Goal: Task Accomplishment & Management: Use online tool/utility

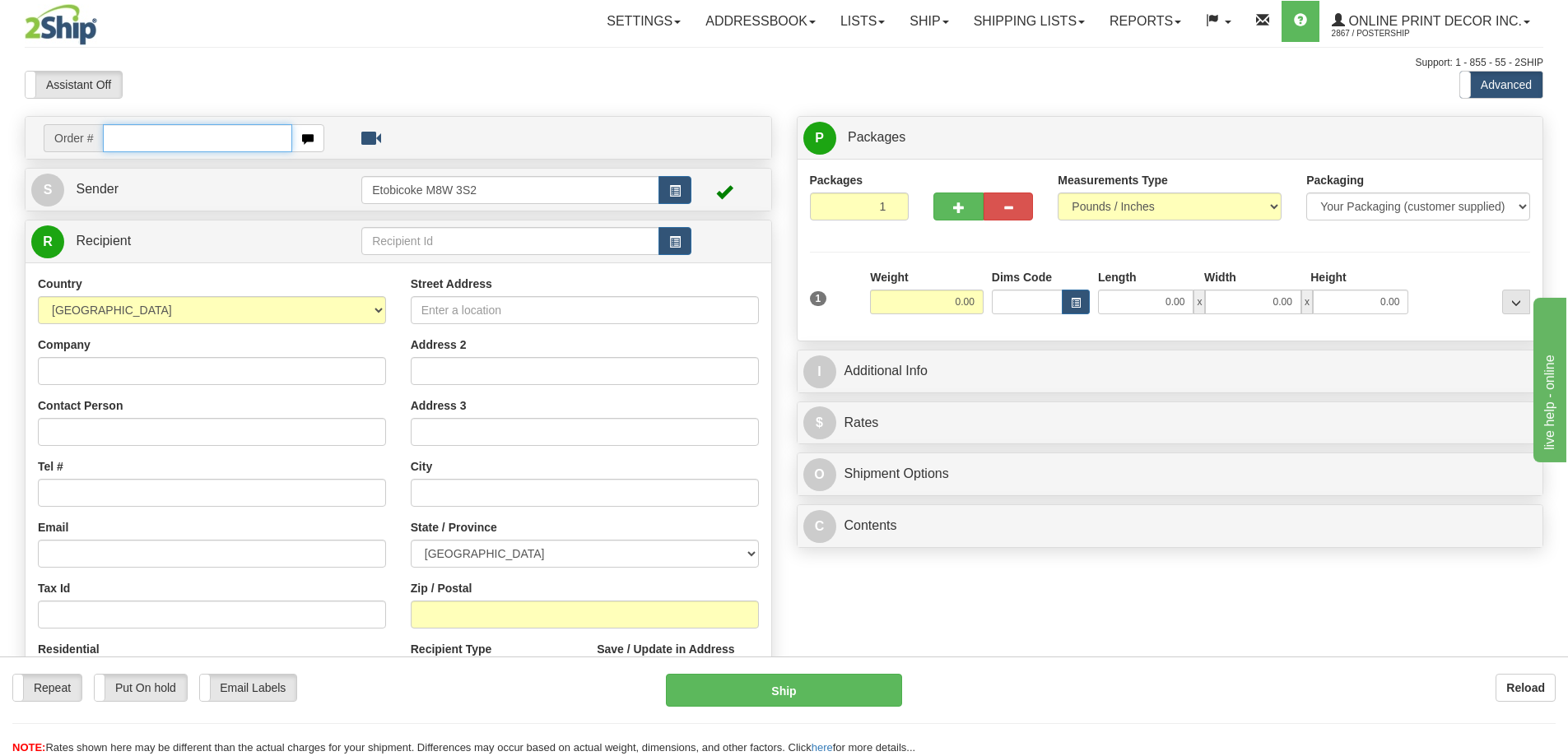
click at [169, 143] on input "text" at bounding box center [197, 139] width 190 height 28
type input "ca-423708"
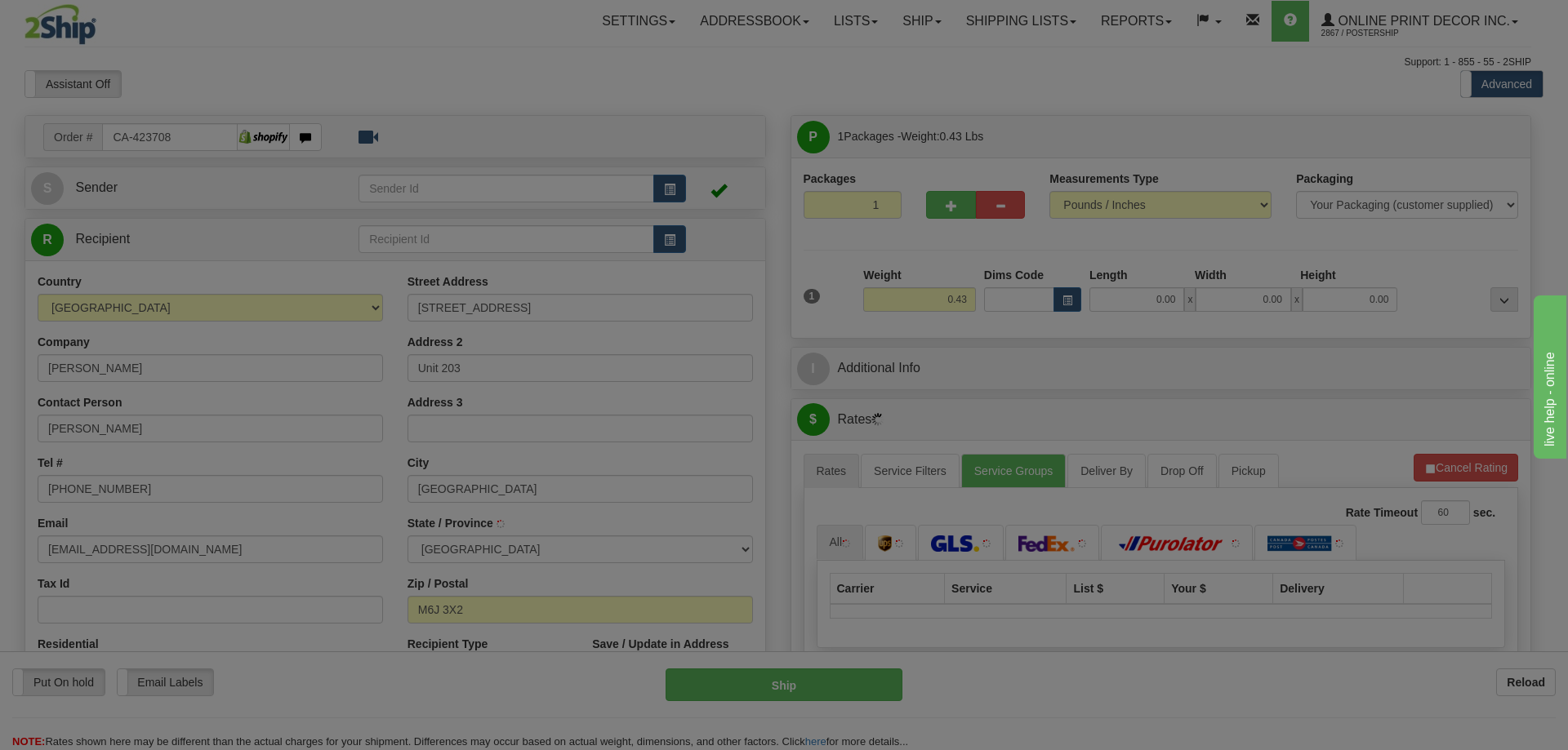
type input "[GEOGRAPHIC_DATA]"
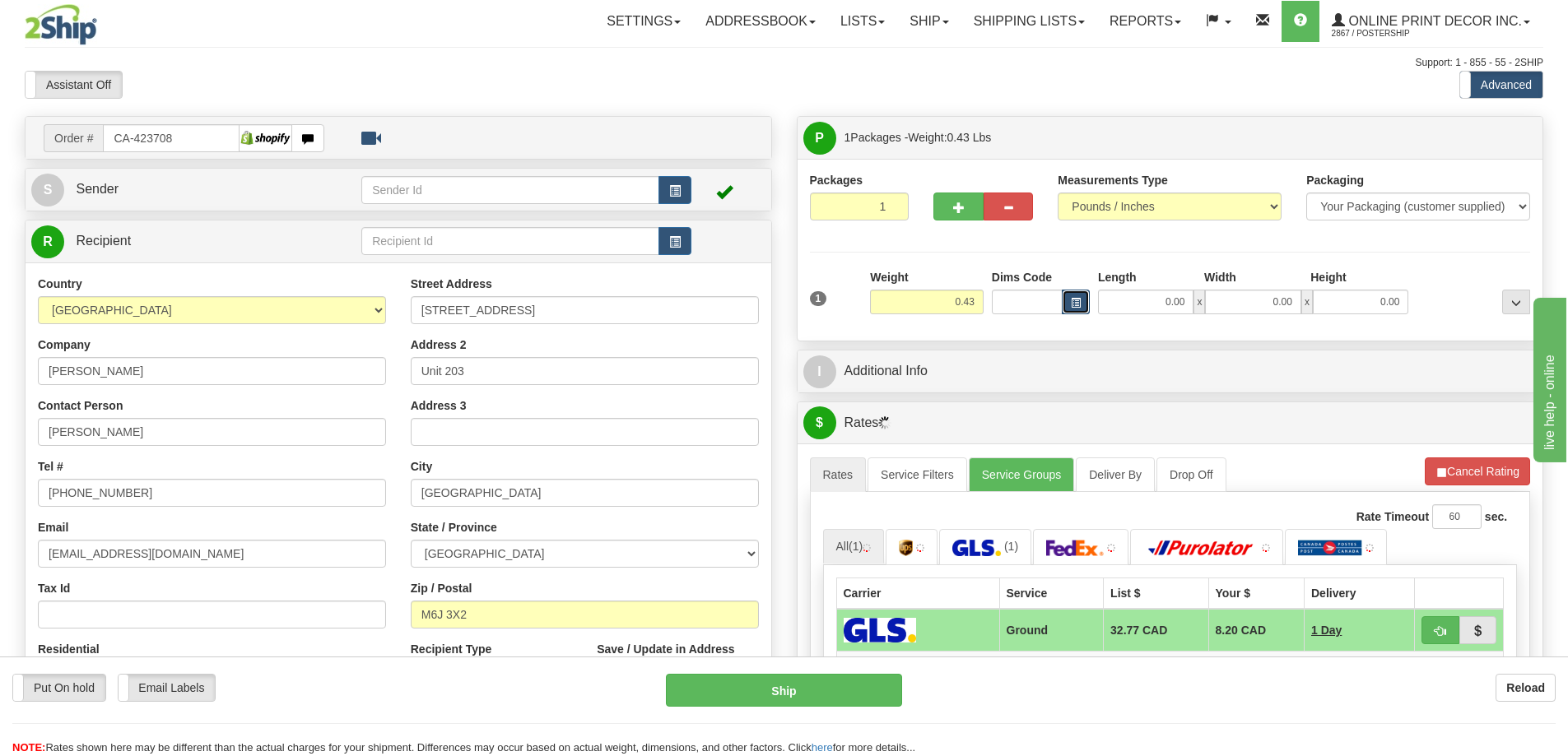
click at [1072, 303] on span "button" at bounding box center [1075, 302] width 10 height 9
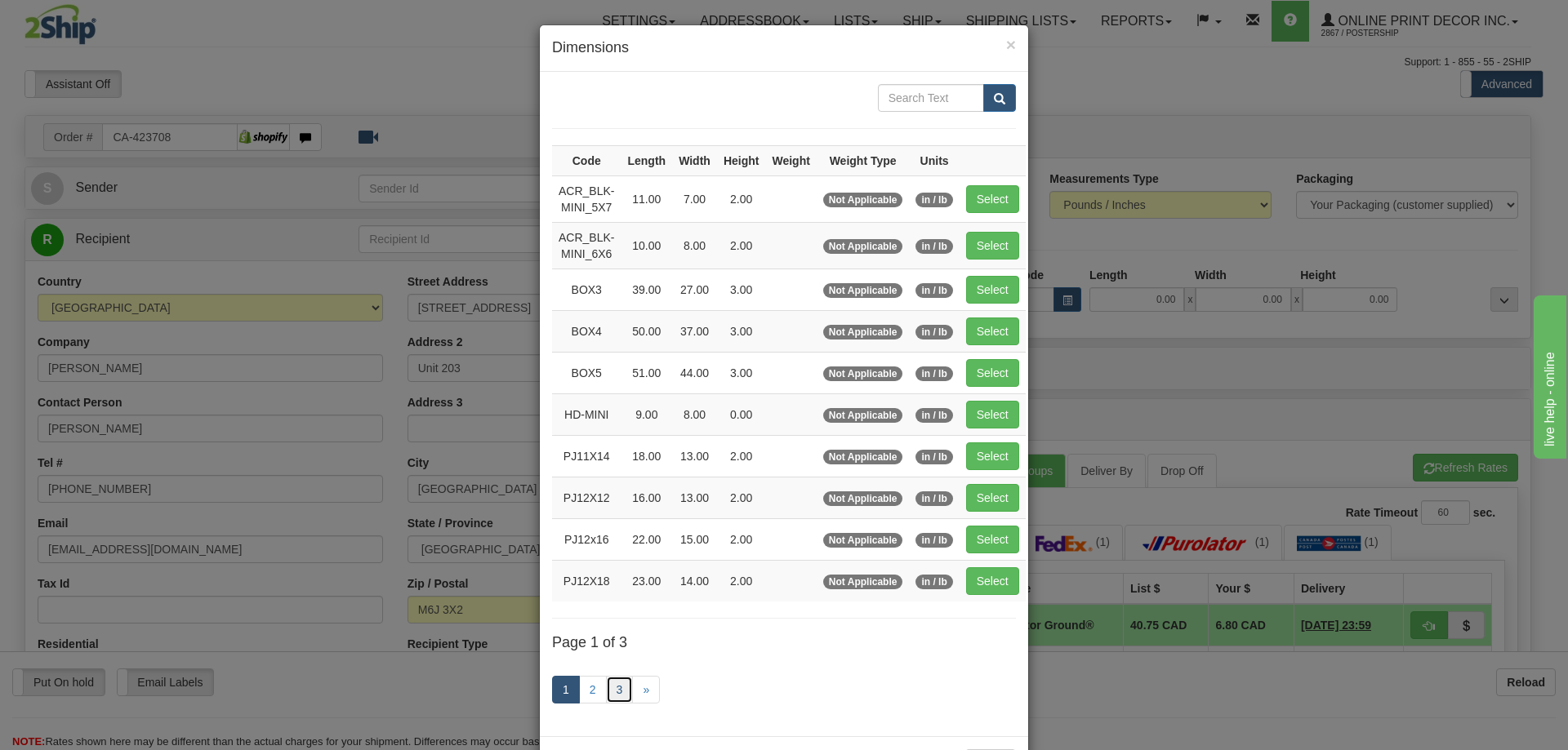
click at [620, 682] on link "3" at bounding box center [620, 690] width 28 height 28
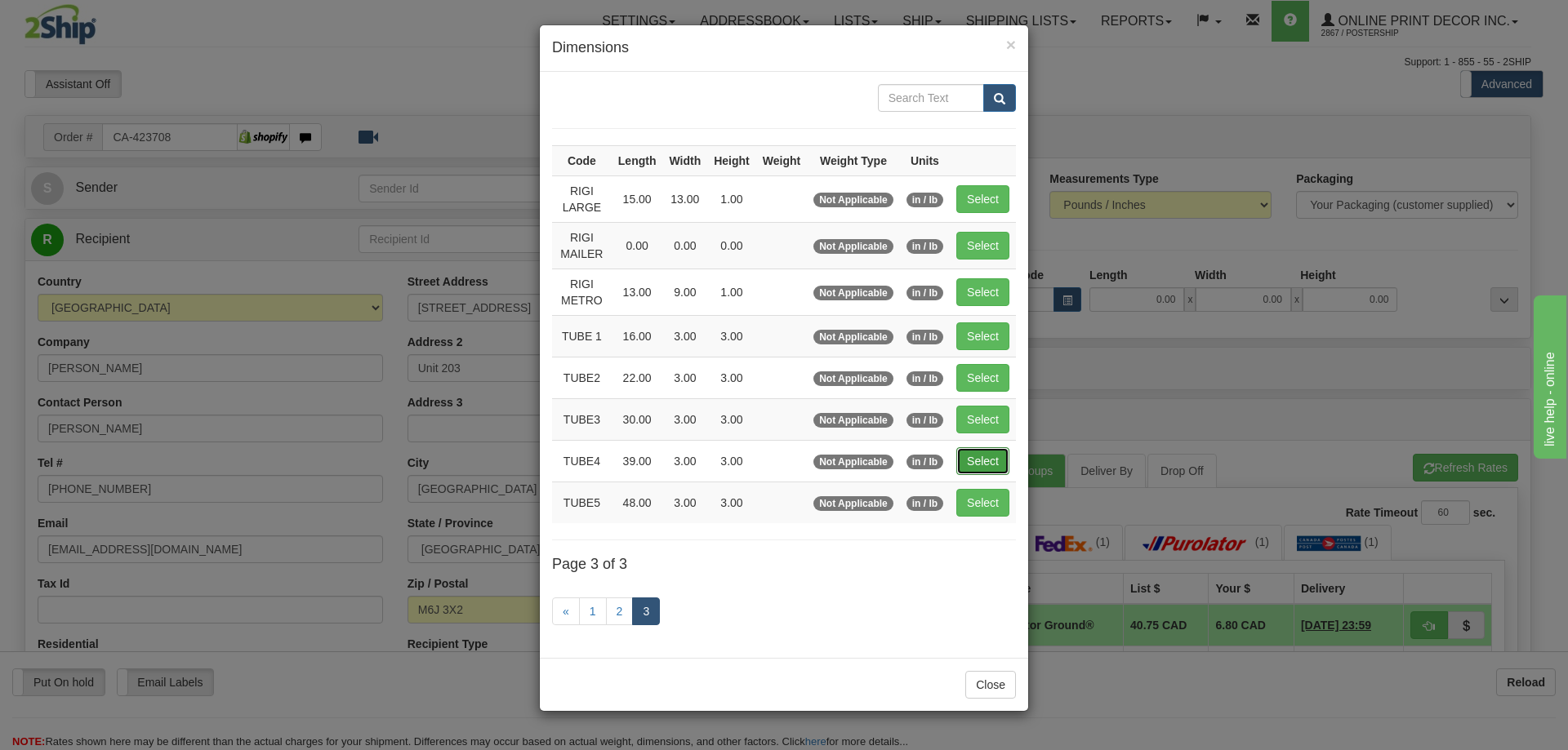
click at [997, 460] on button "Select" at bounding box center [983, 461] width 53 height 28
type input "TUBE4"
type input "39.00"
type input "3.00"
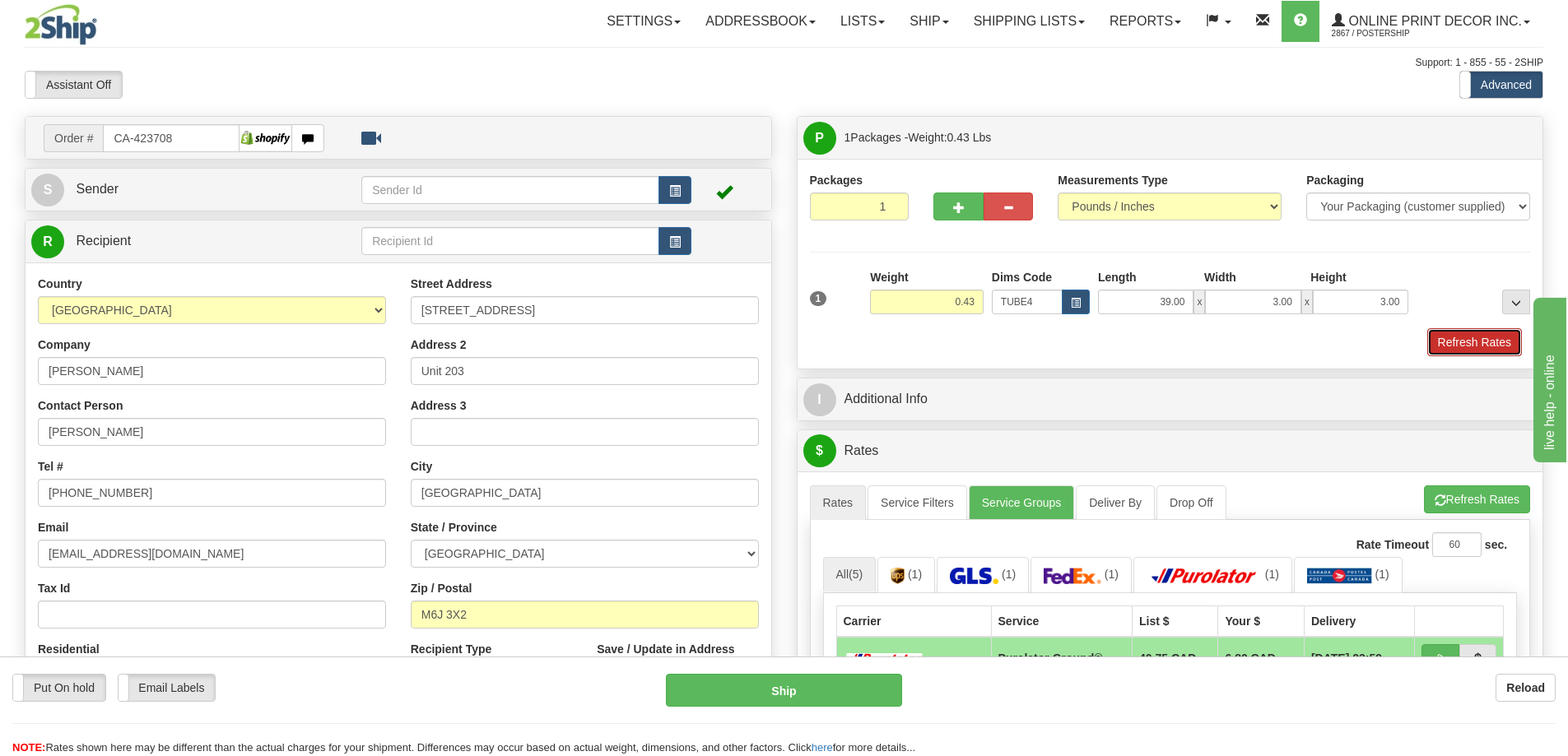
click at [1455, 346] on button "Refresh Rates" at bounding box center [1474, 342] width 95 height 28
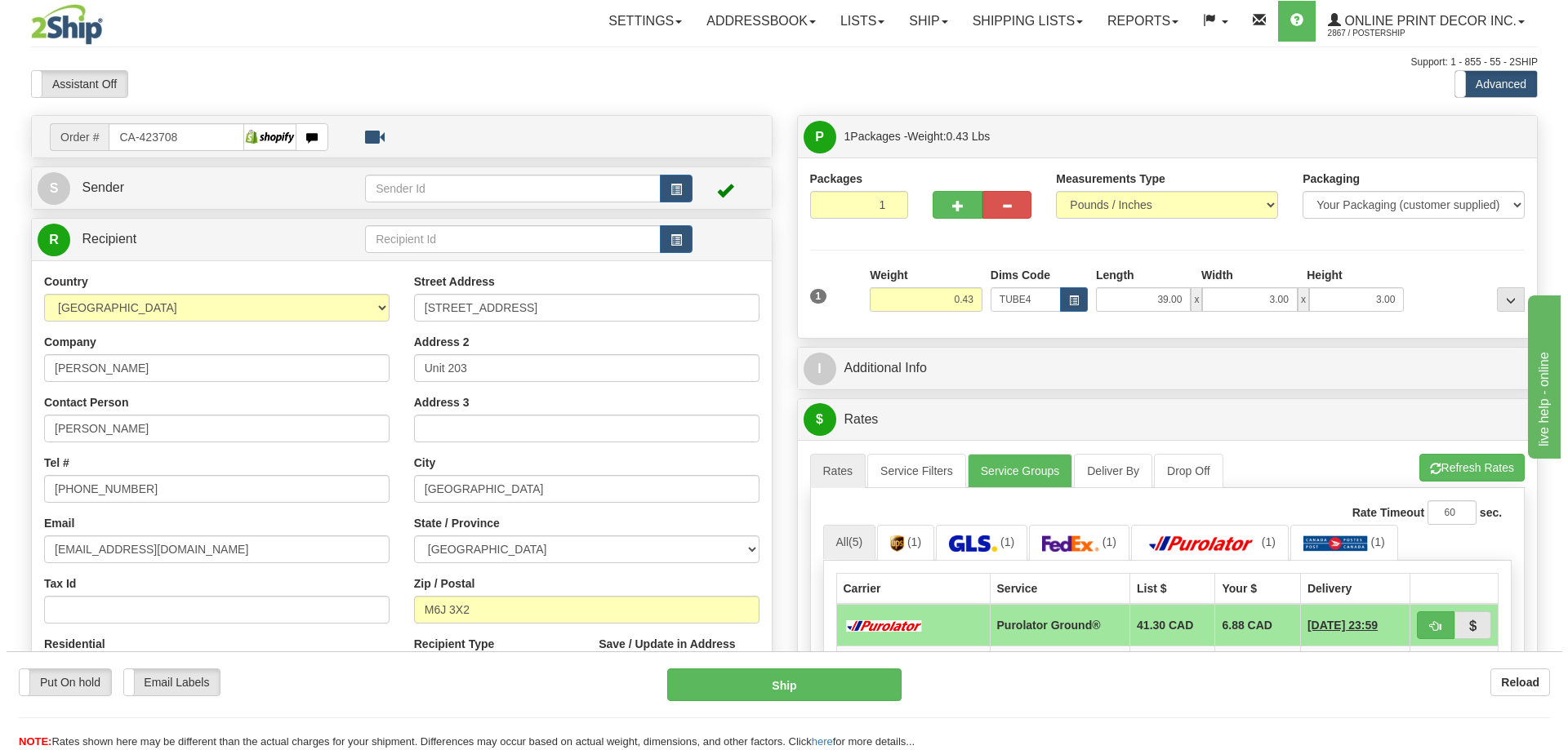
scroll to position [245, 0]
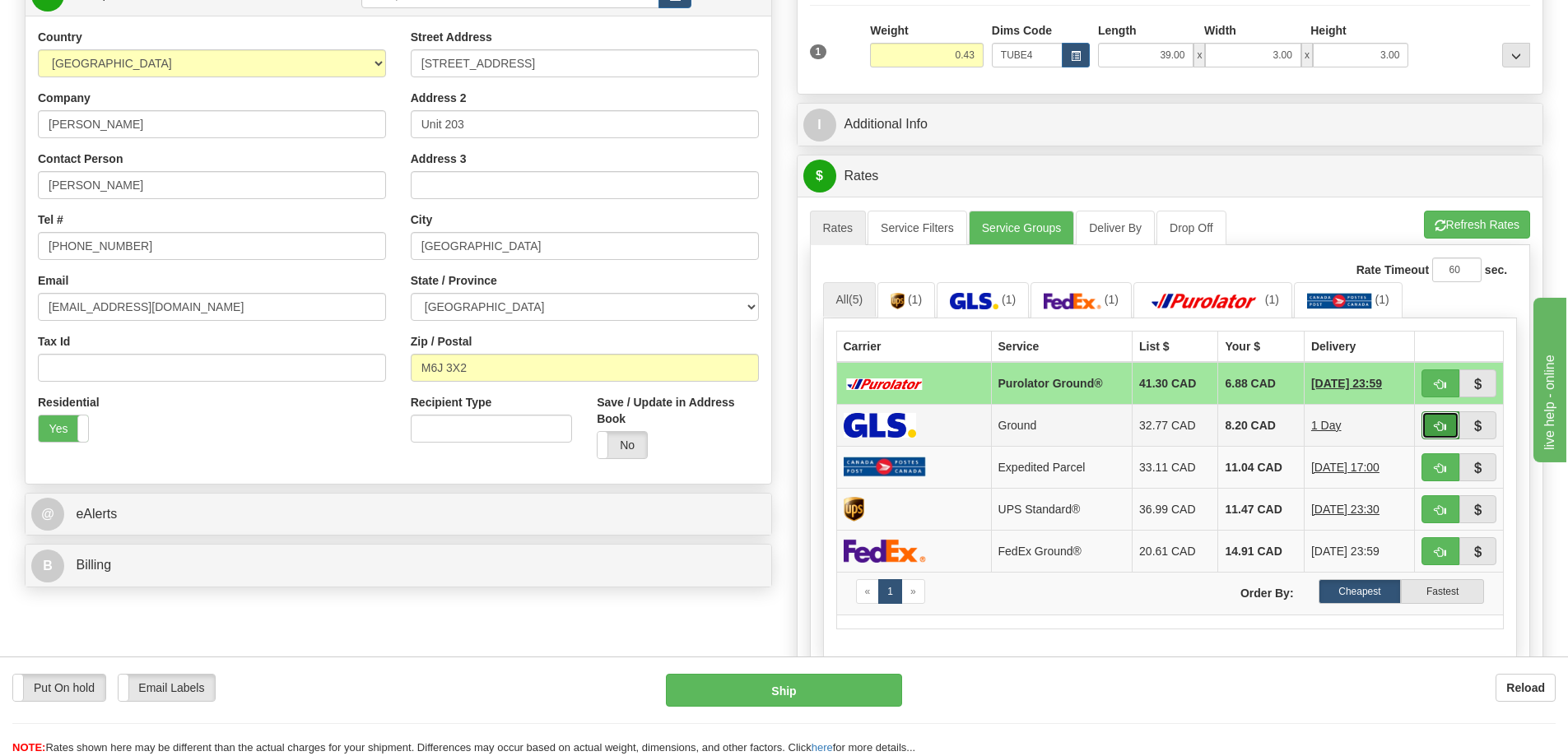
click at [1432, 419] on button "button" at bounding box center [1440, 426] width 38 height 28
type input "1"
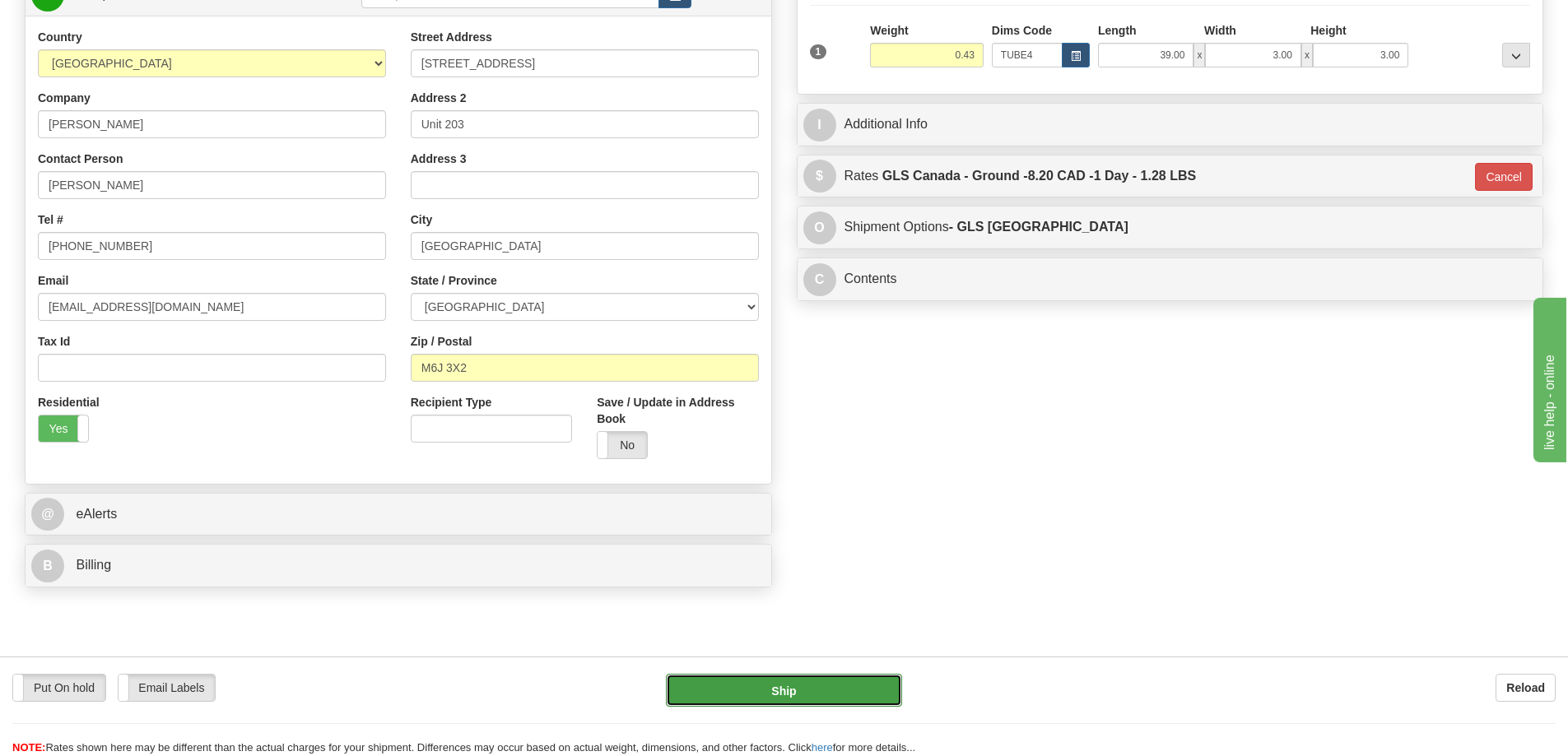
click at [838, 695] on button "Ship" at bounding box center [783, 690] width 236 height 33
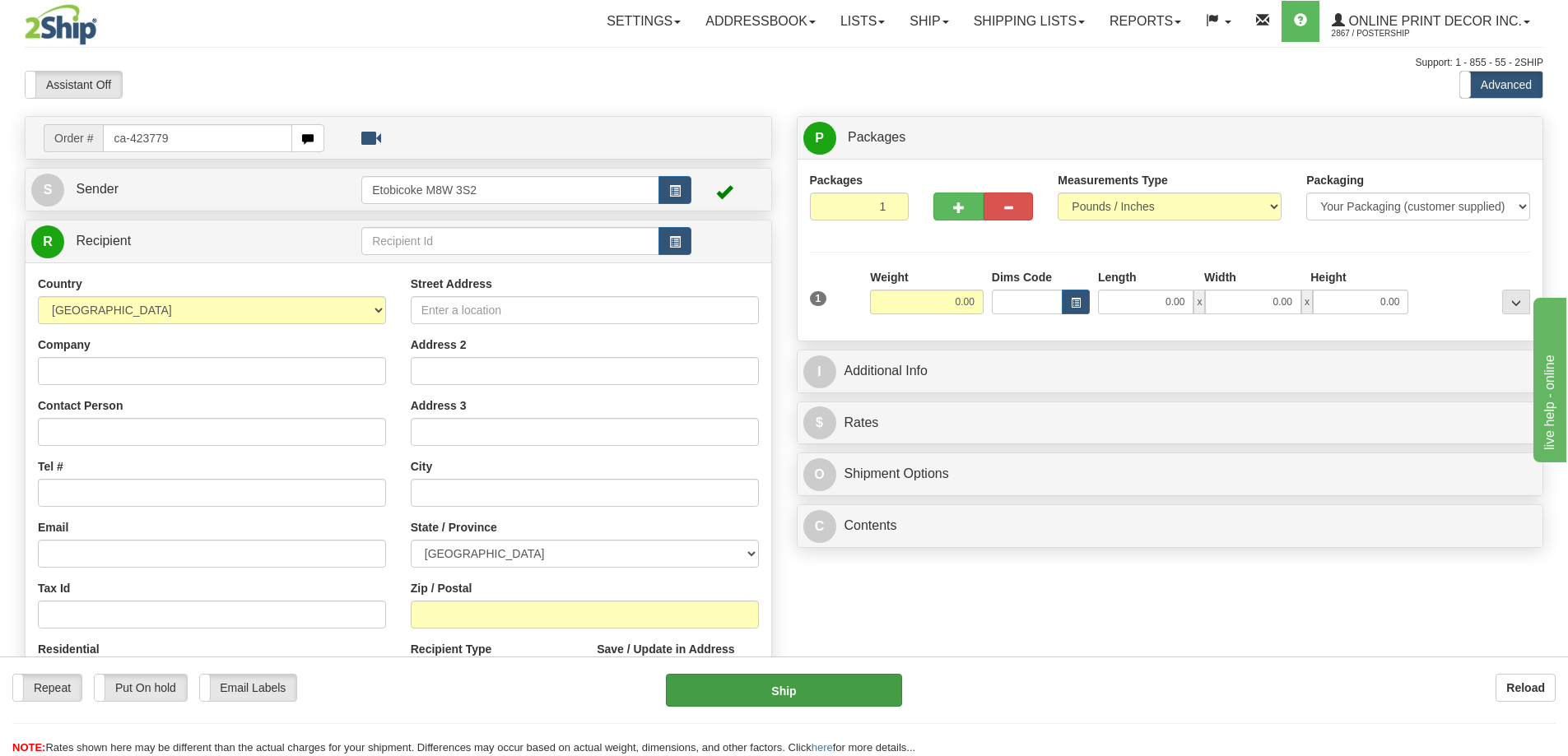
type input "ca-423779"
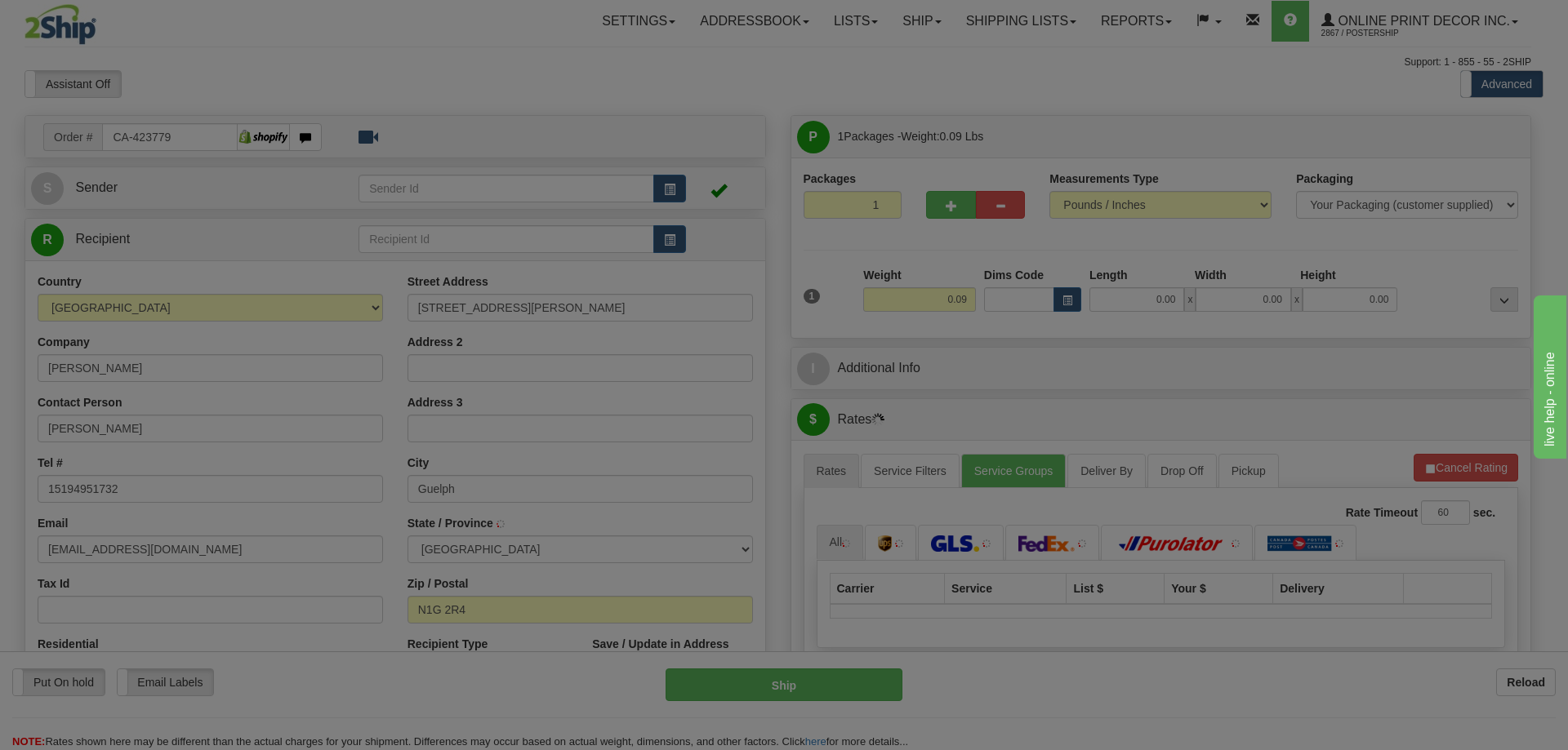
type input "GUELPH"
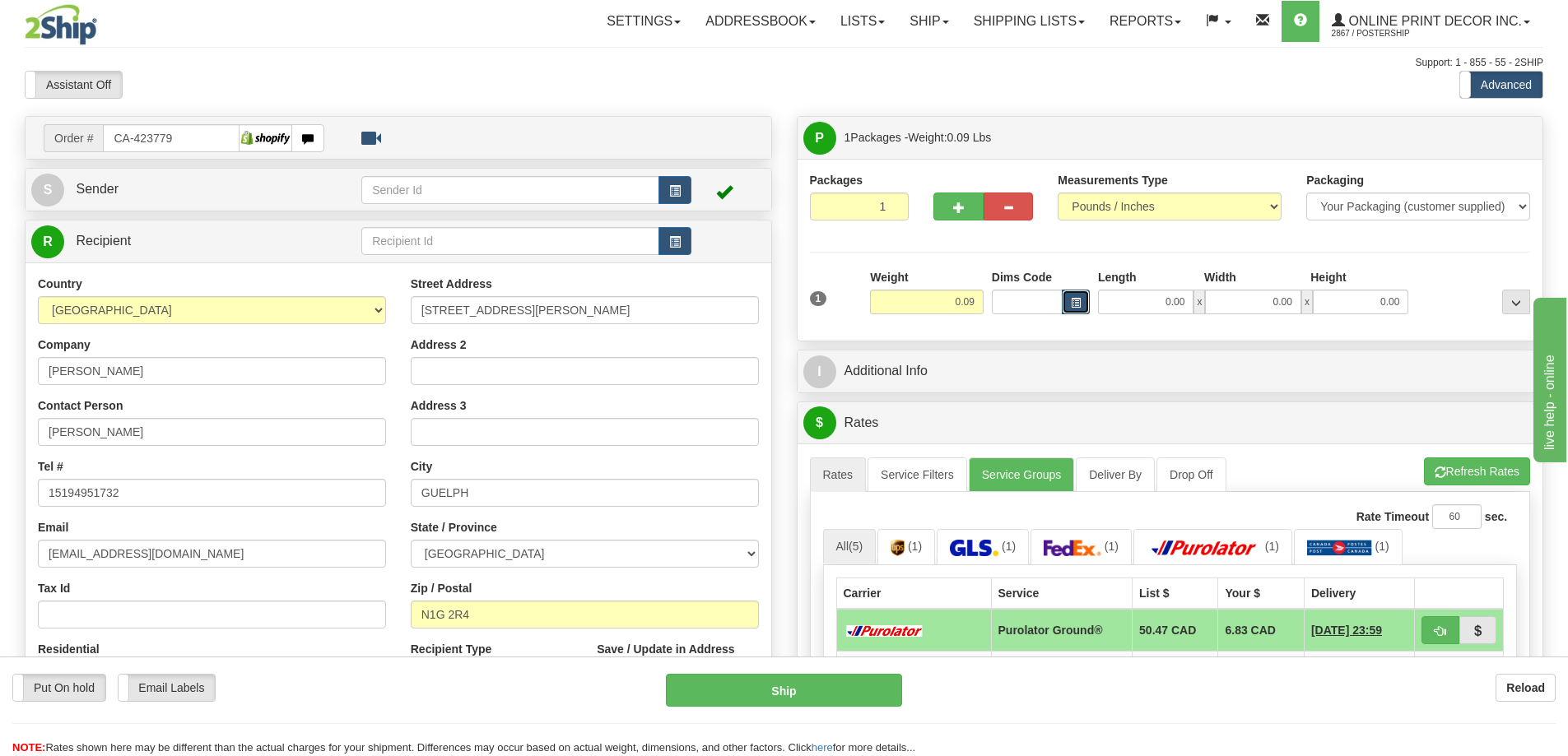
click at [1068, 303] on button "button" at bounding box center [1075, 301] width 28 height 25
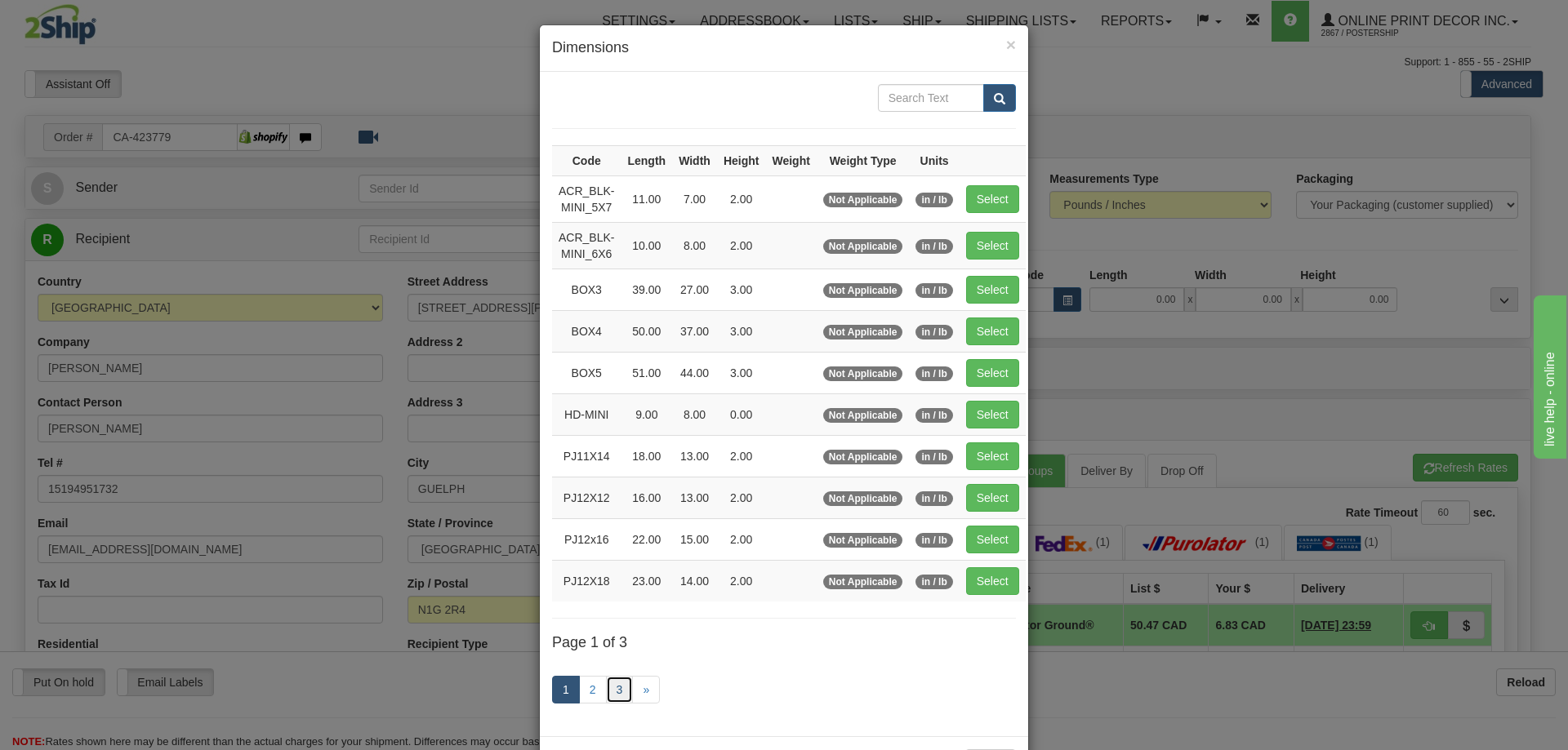
click at [613, 684] on link "3" at bounding box center [620, 690] width 28 height 28
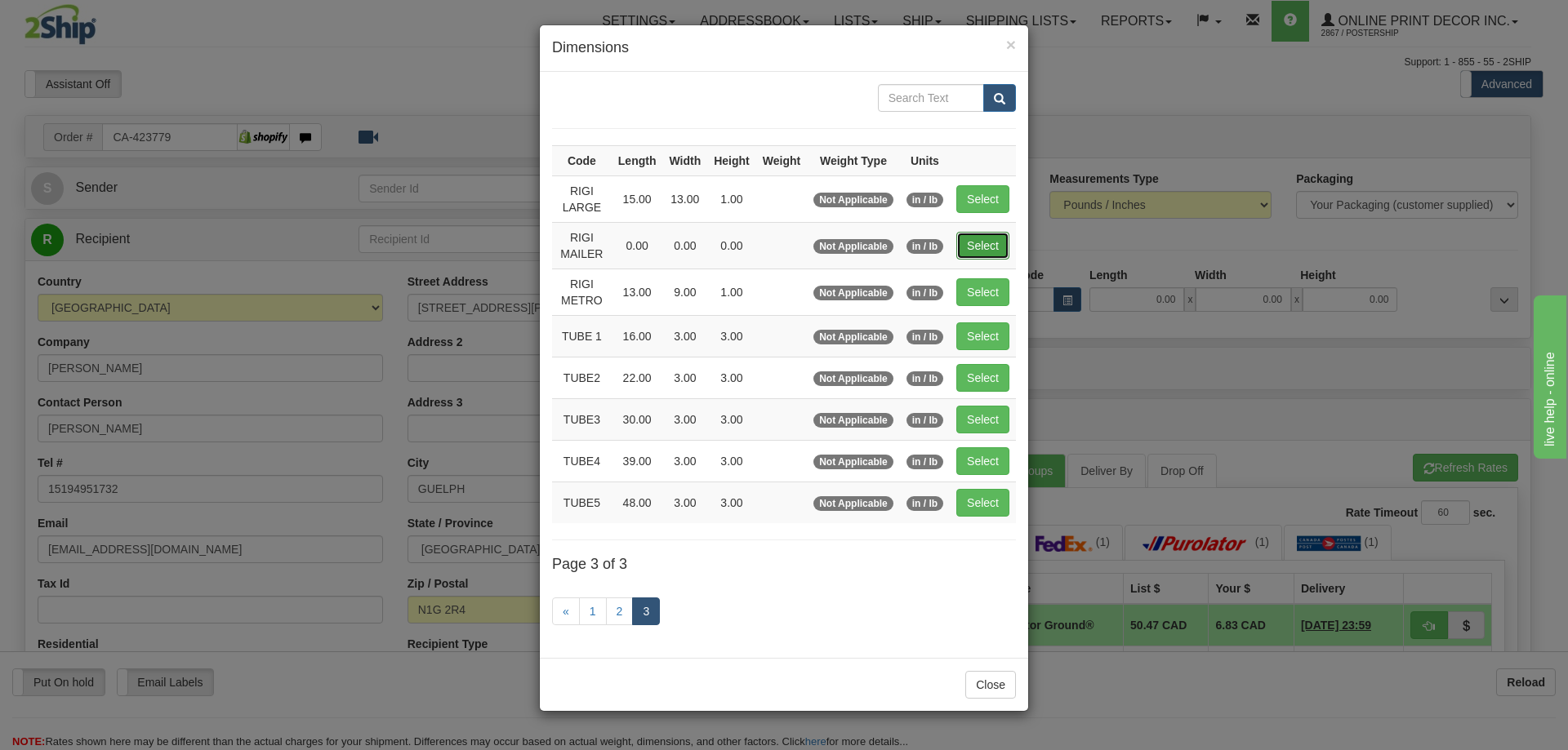
click at [992, 249] on button "Select" at bounding box center [983, 245] width 53 height 28
type input "RIGI MAILER"
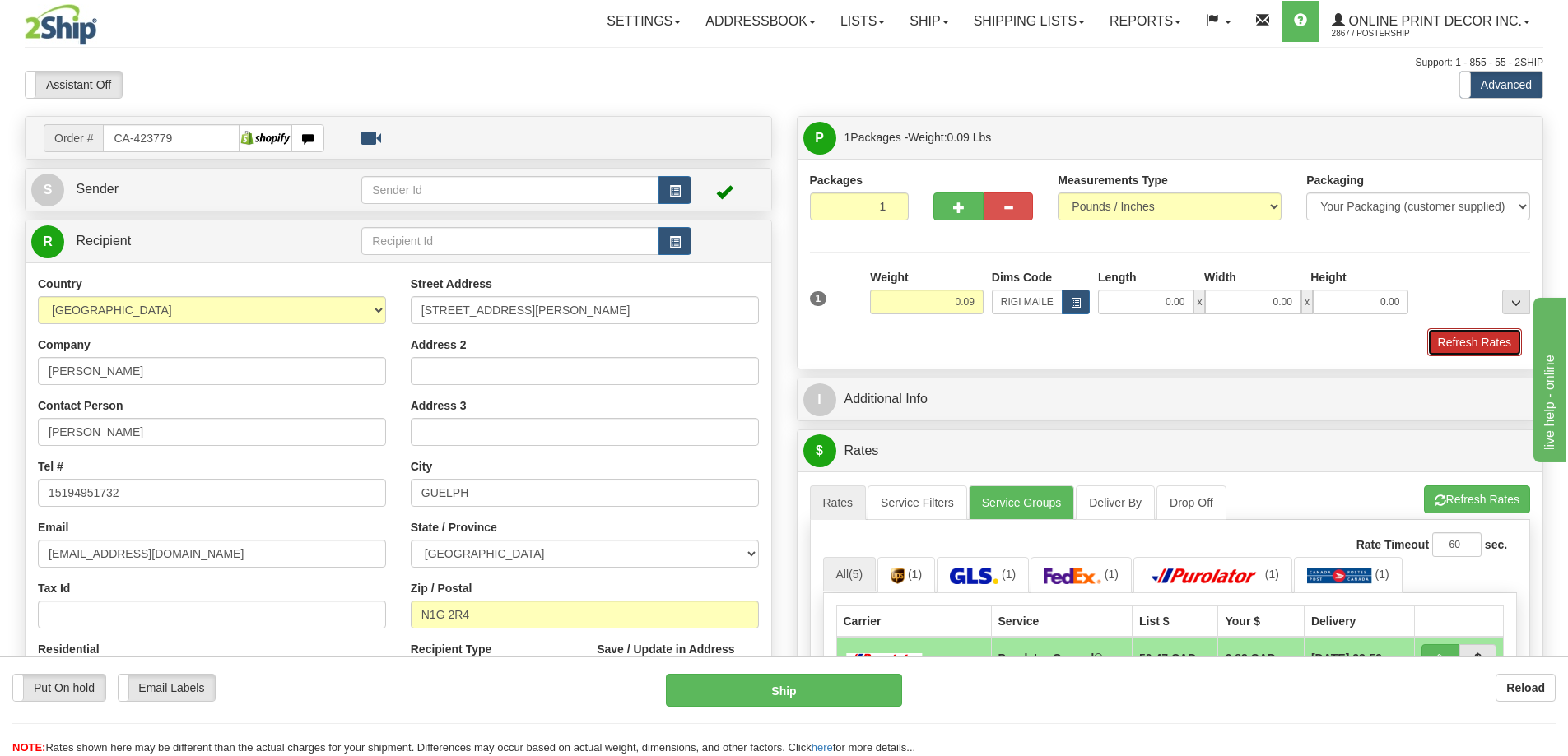
click at [1444, 339] on button "Refresh Rates" at bounding box center [1474, 342] width 95 height 28
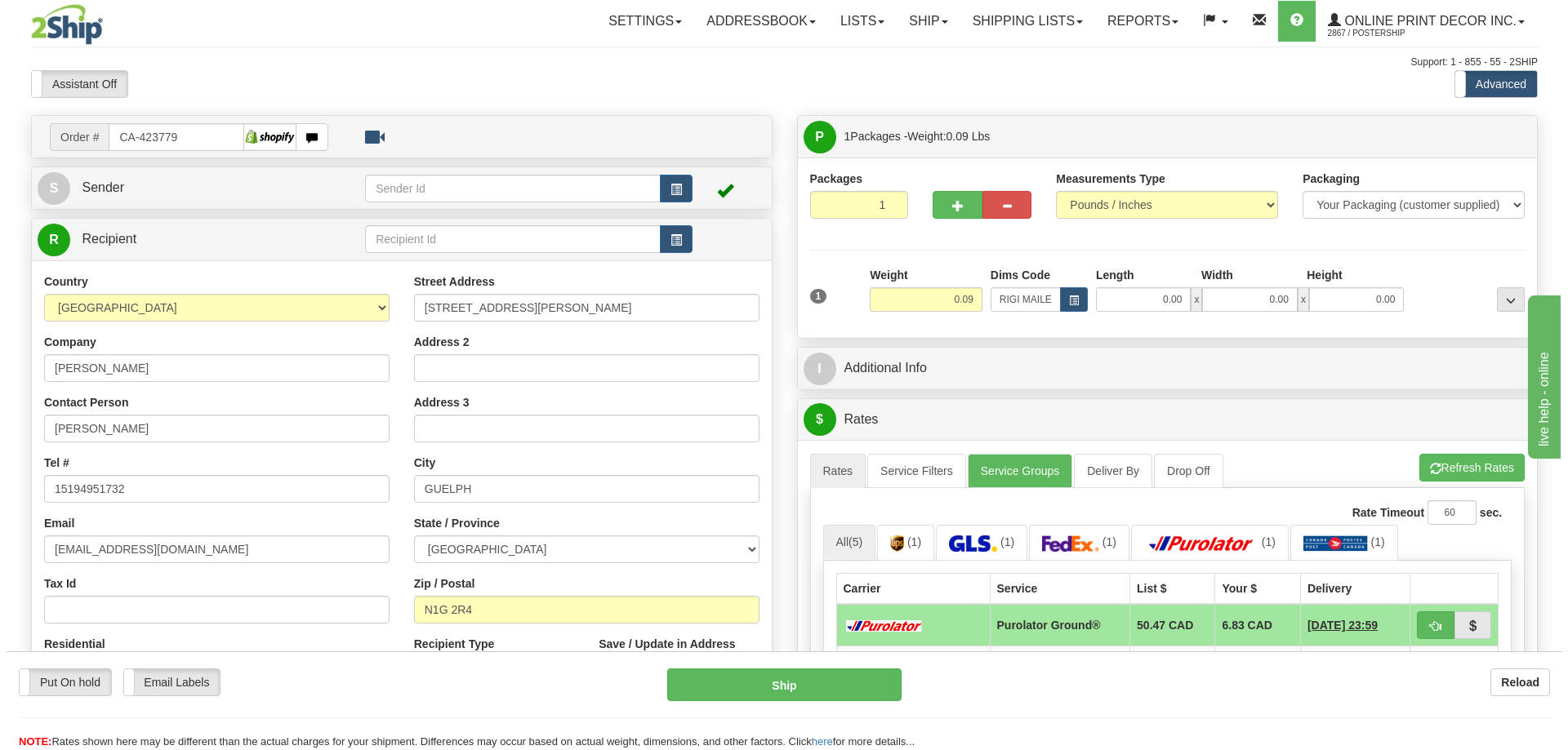
scroll to position [245, 0]
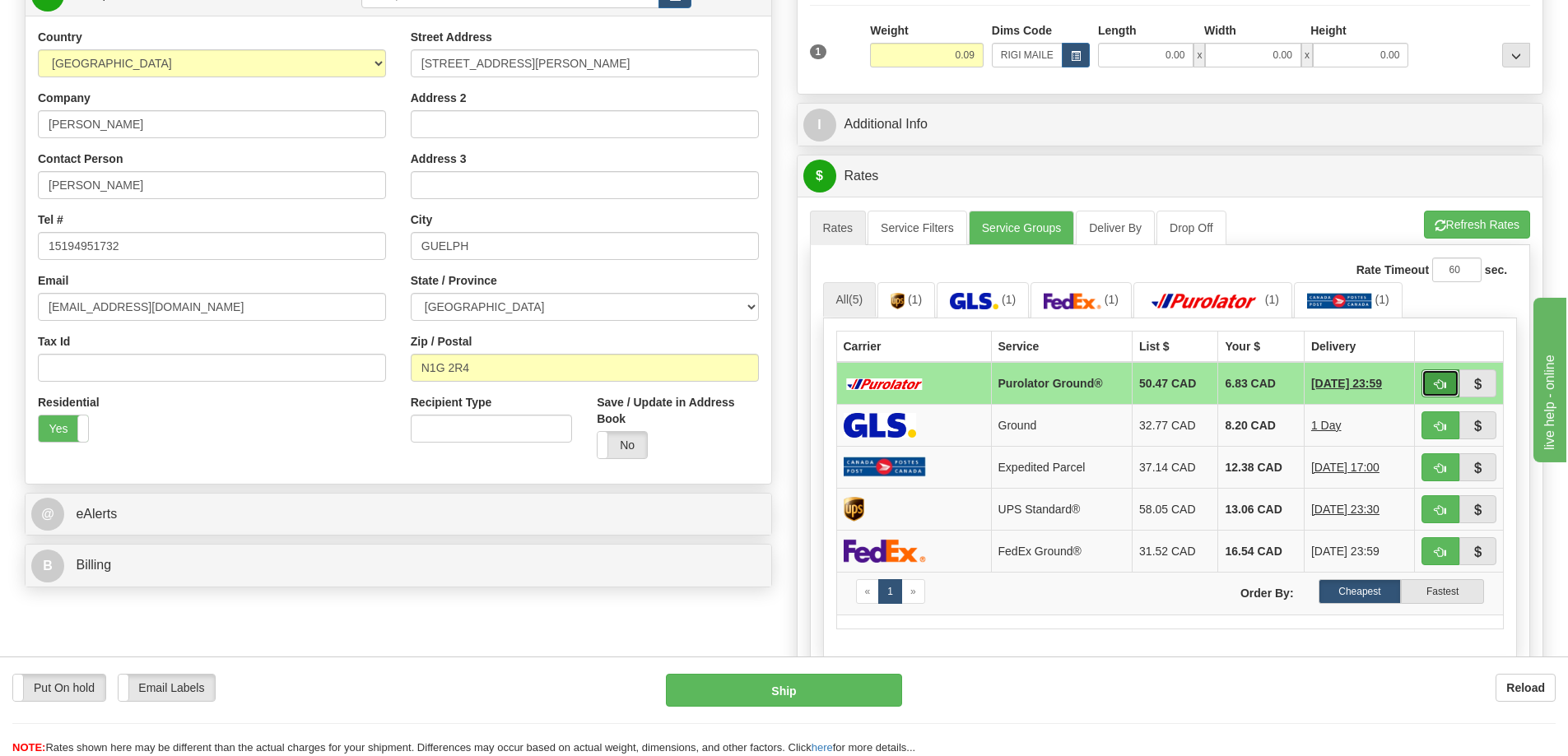
click at [1438, 380] on button "button" at bounding box center [1440, 383] width 38 height 28
type input "260"
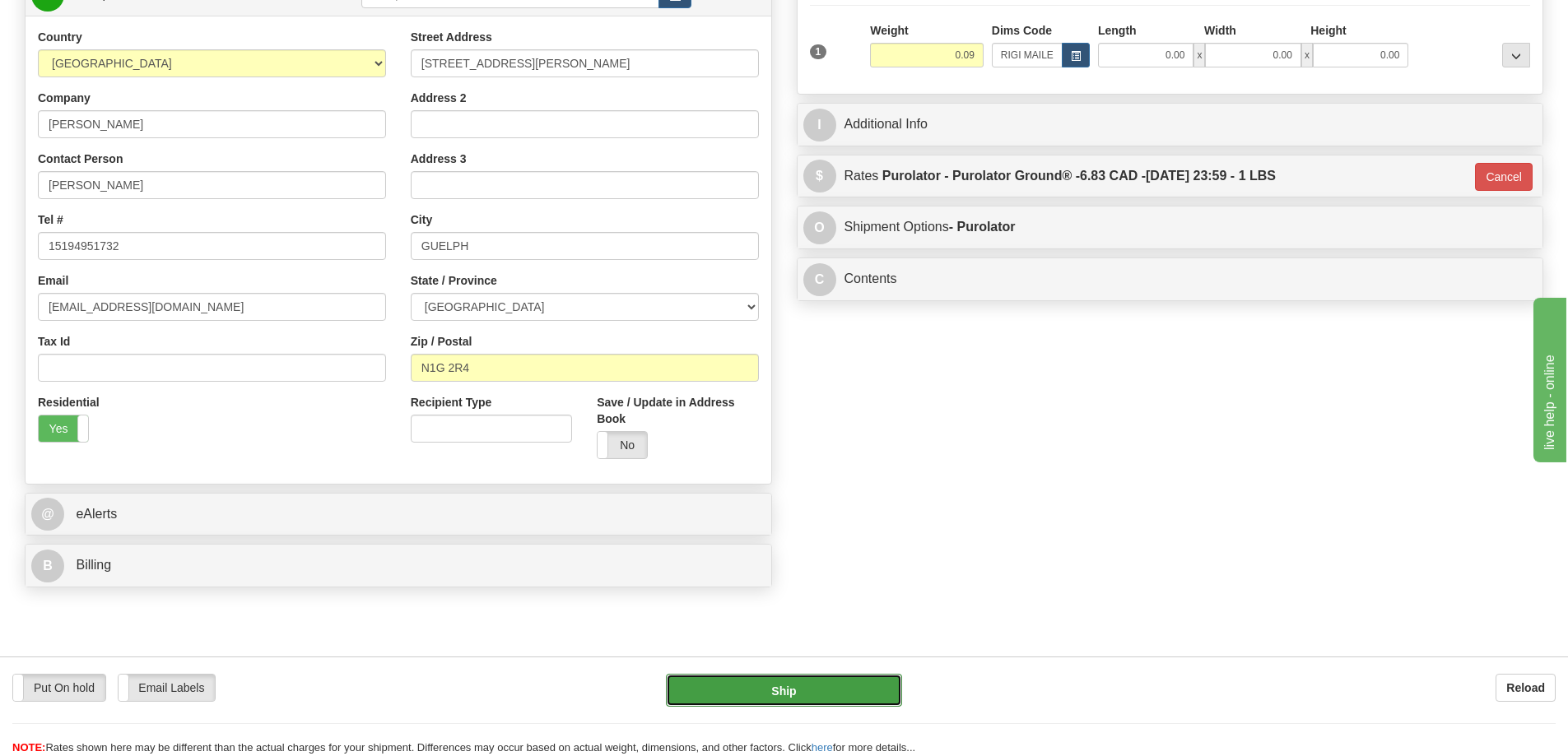
click at [782, 685] on button "Ship" at bounding box center [783, 690] width 236 height 33
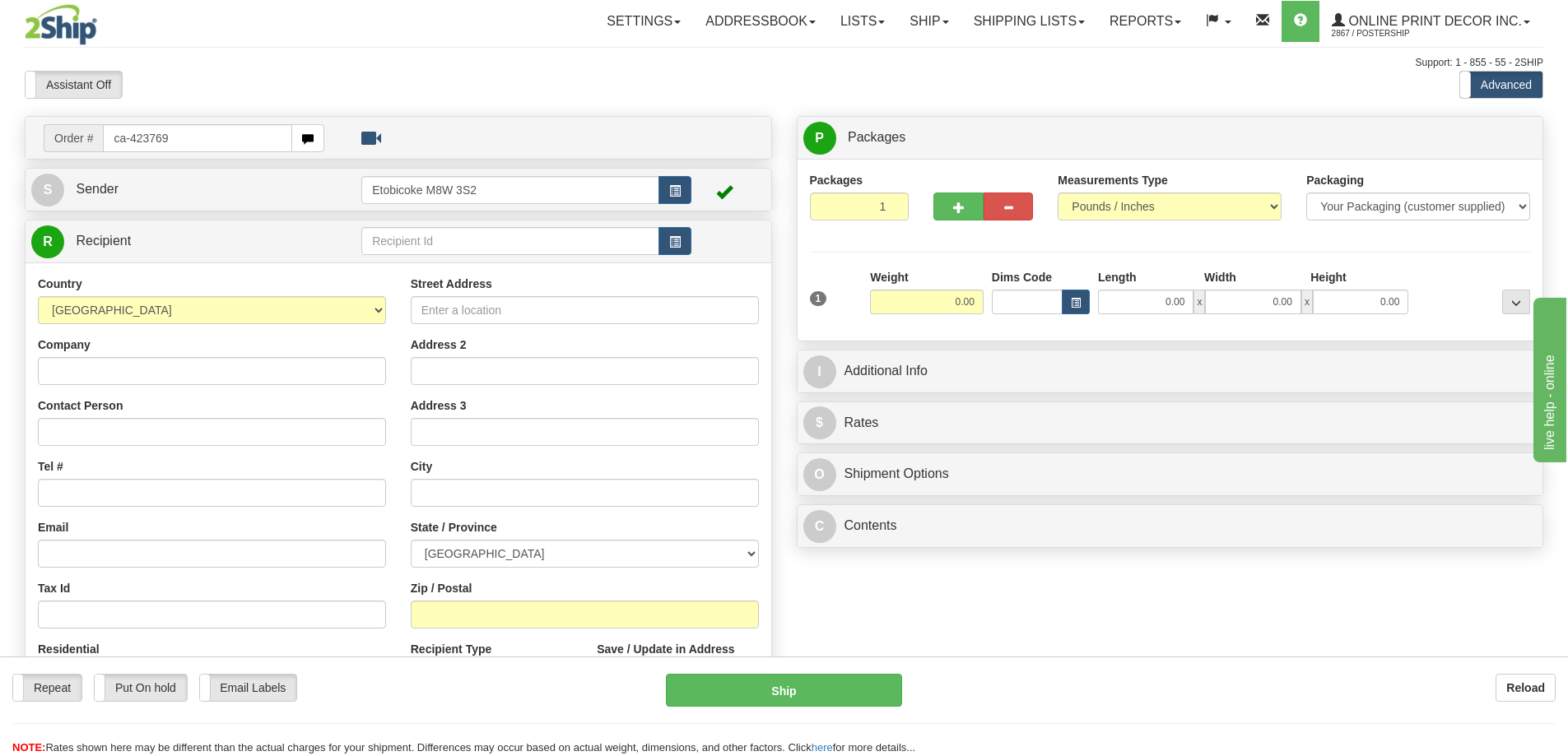
type input "ca-423769"
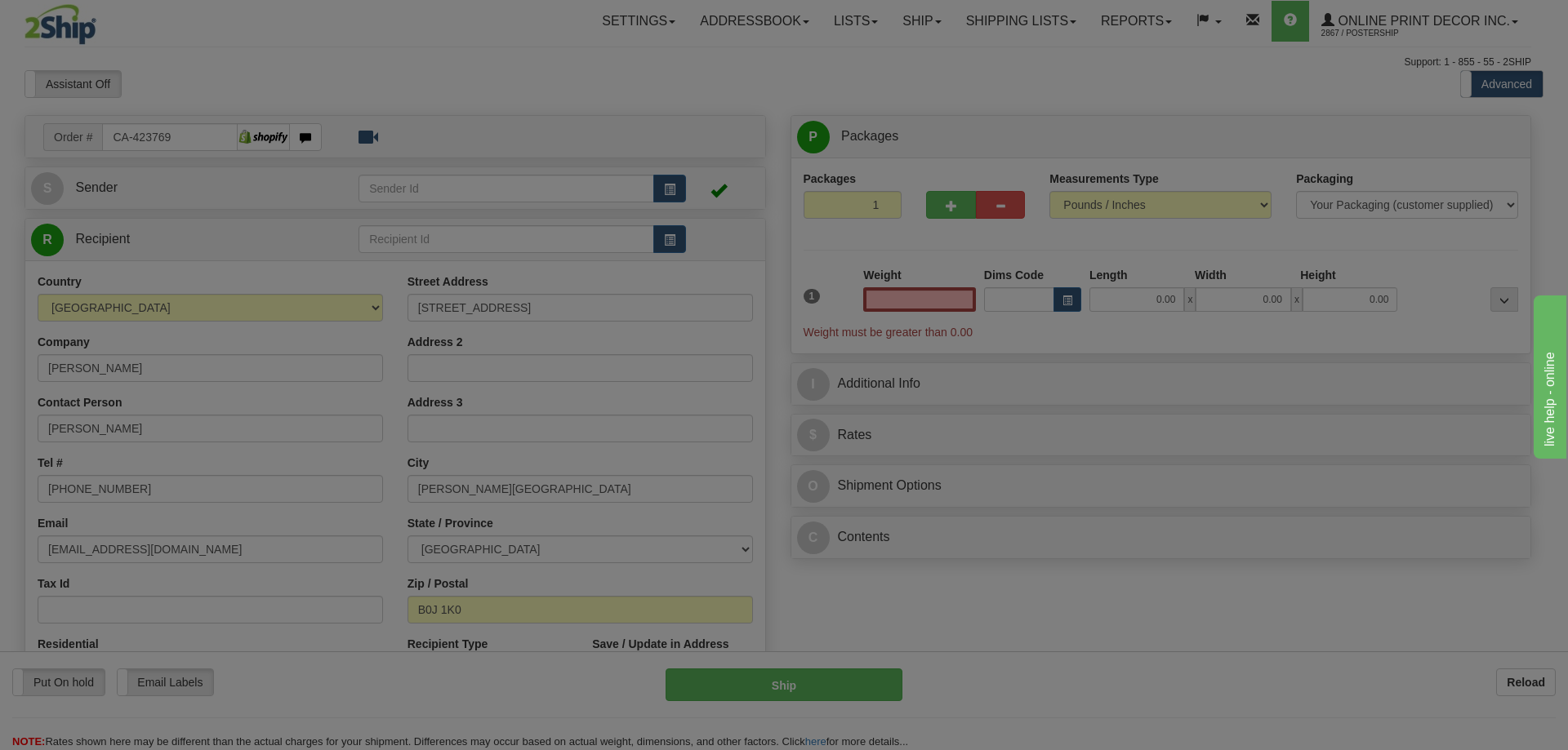
type input "CHESTER BASIN"
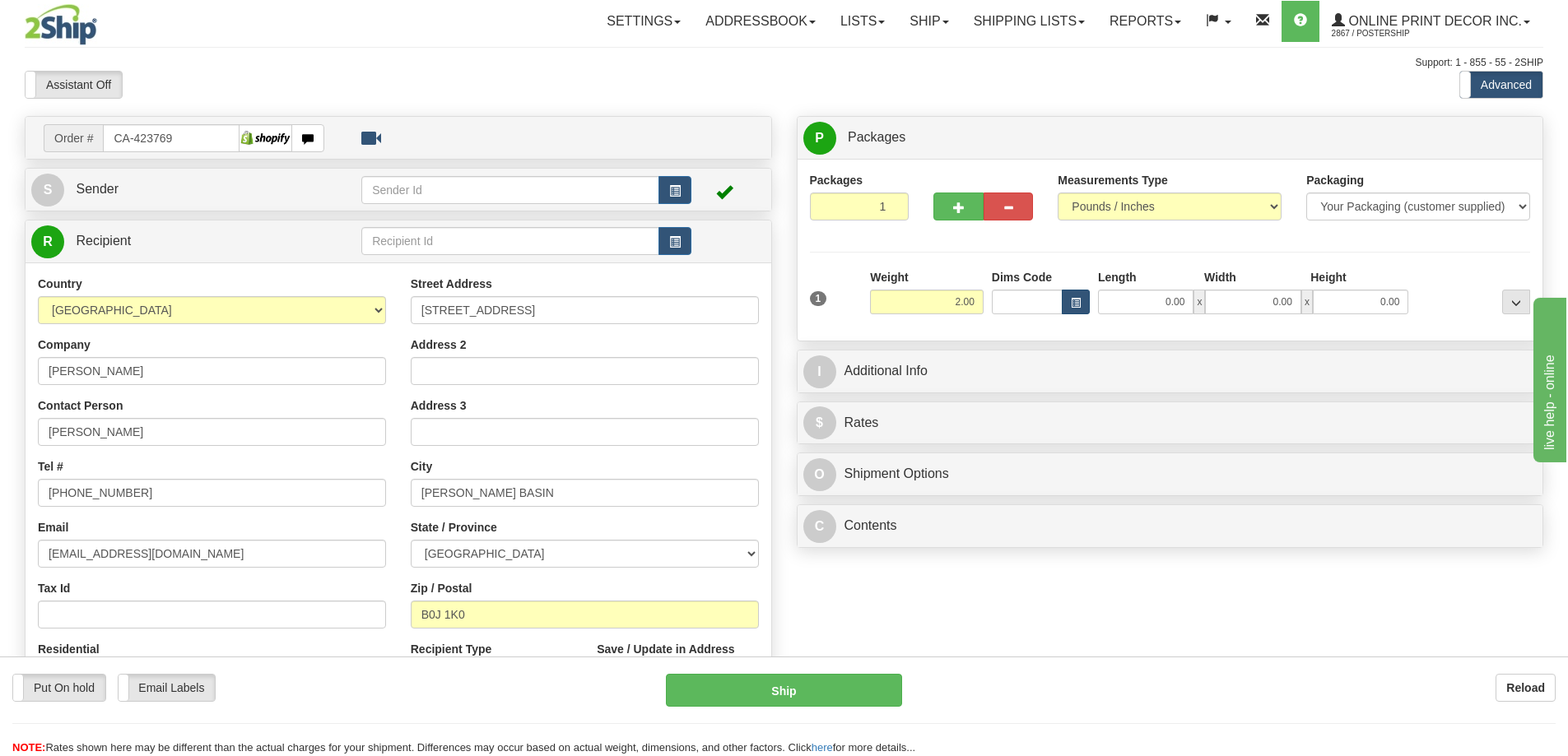
type input "2.00"
click at [1078, 303] on span "button" at bounding box center [1075, 302] width 10 height 9
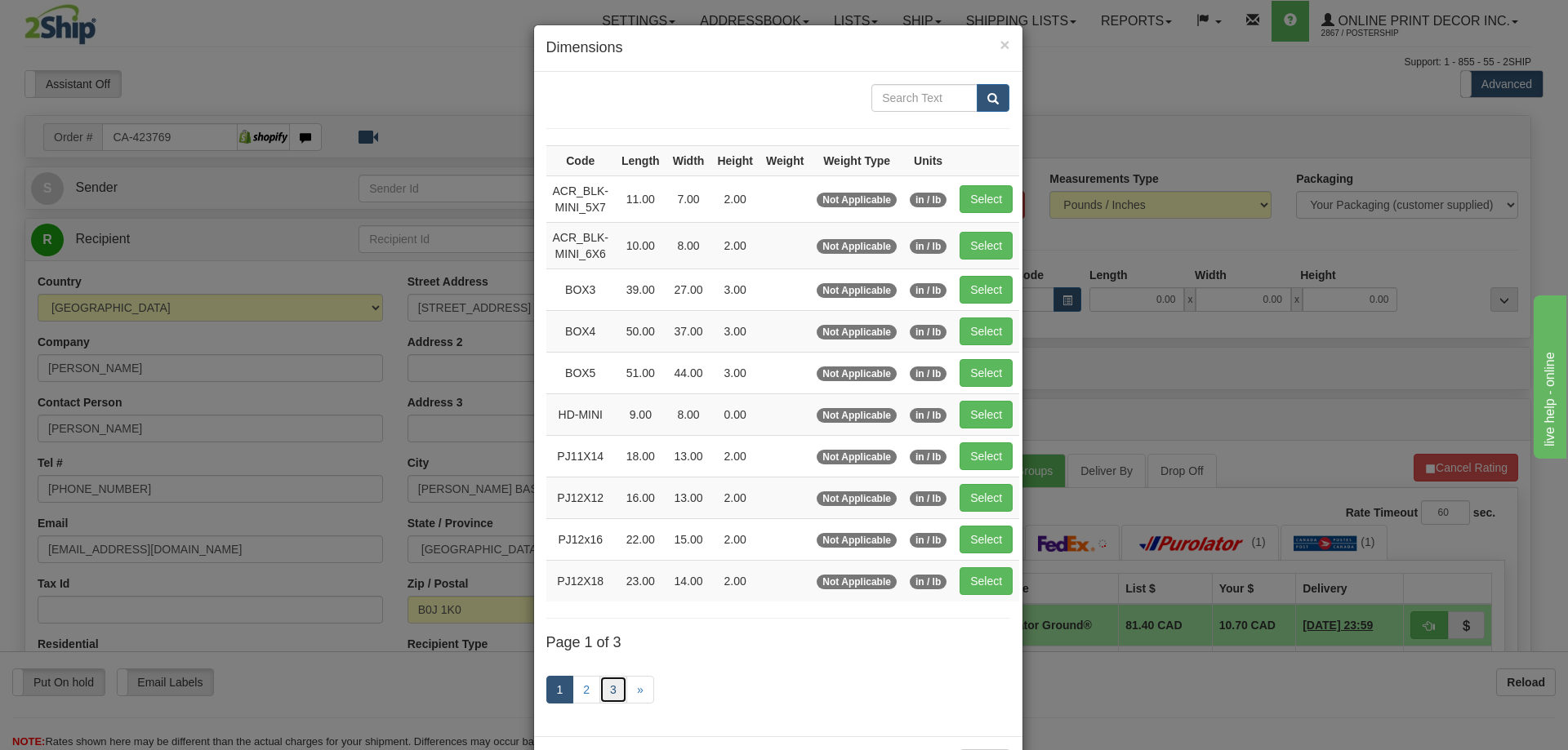
click at [602, 689] on link "3" at bounding box center [614, 690] width 28 height 28
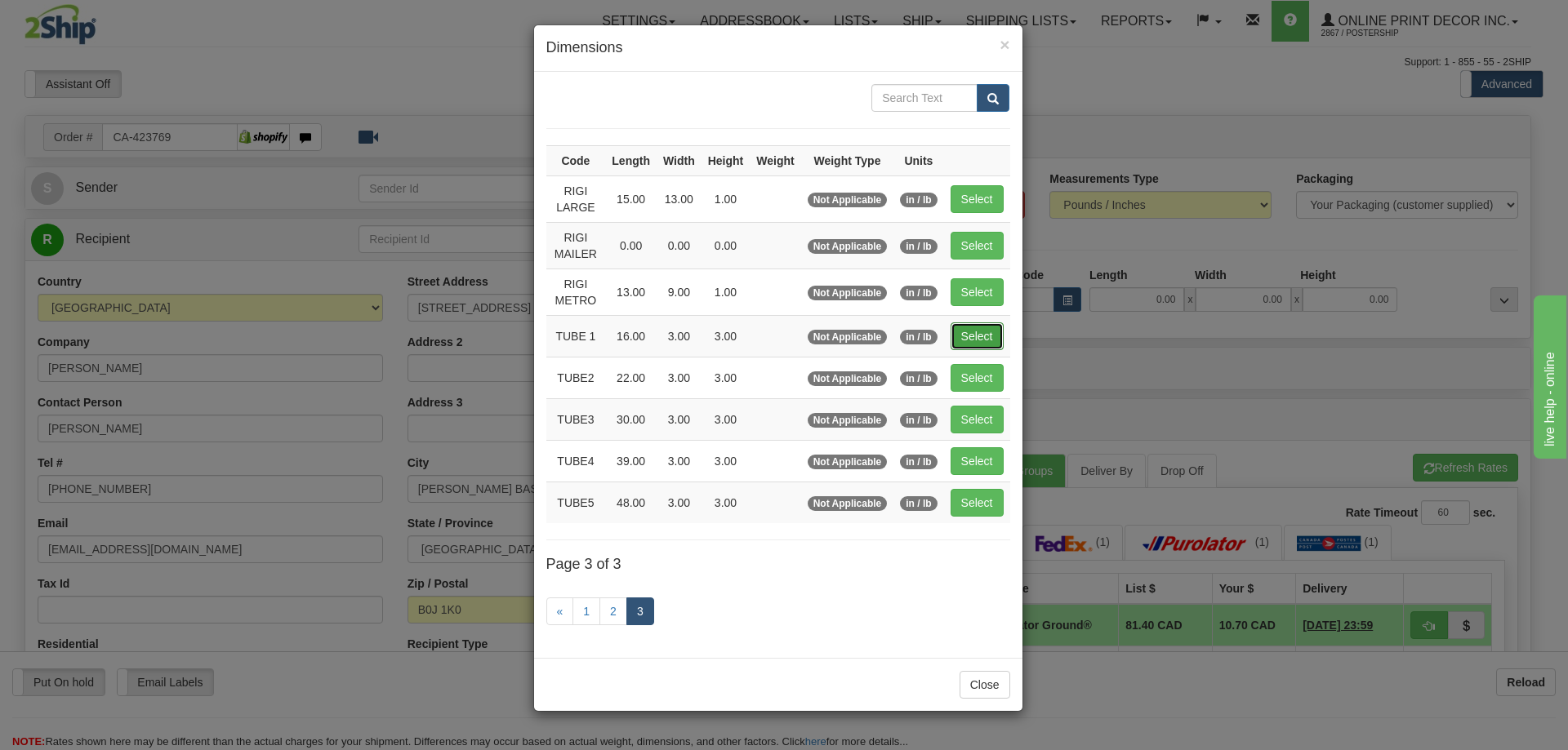
click at [961, 324] on button "Select" at bounding box center [977, 336] width 53 height 28
type input "TUBE 1"
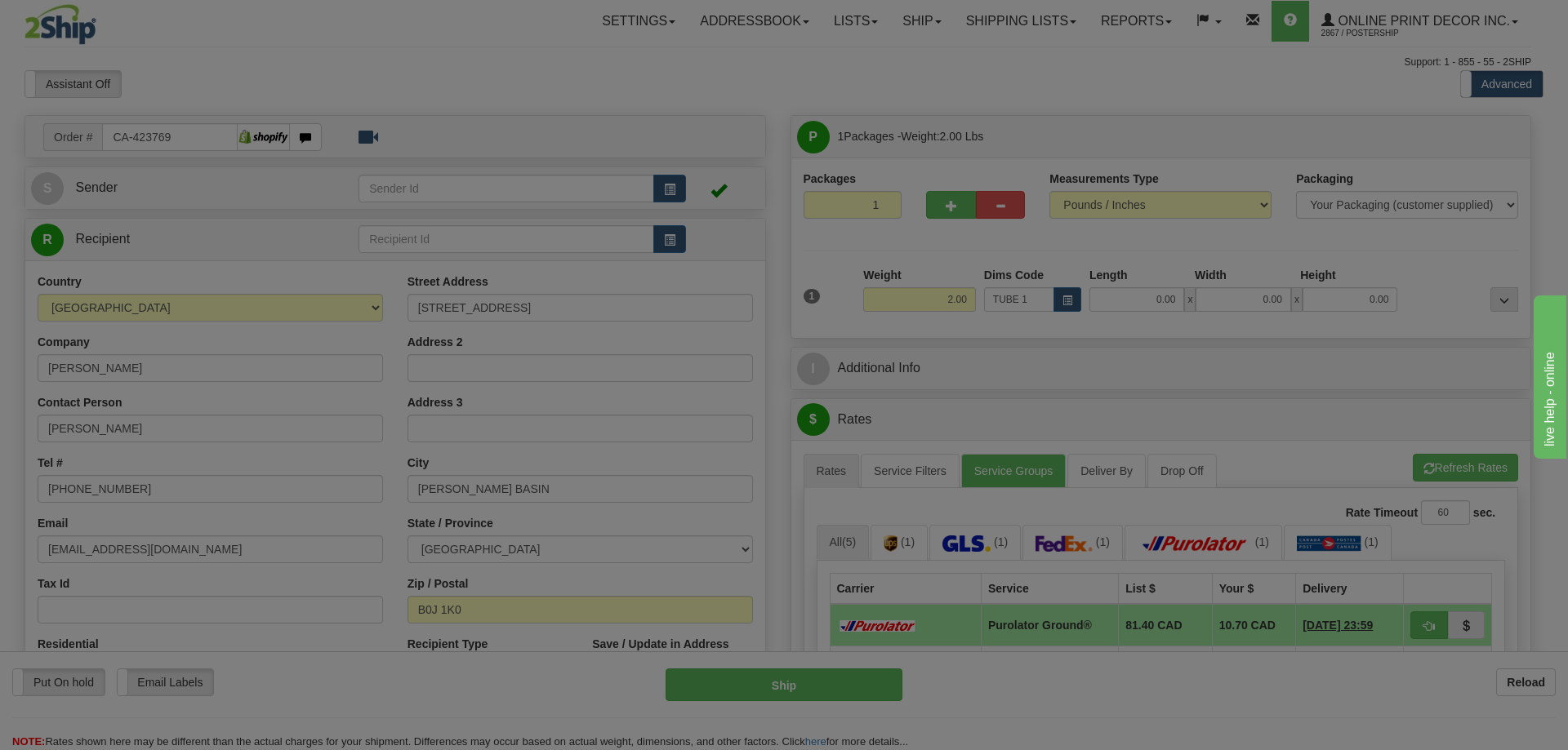
type input "16.00"
type input "3.00"
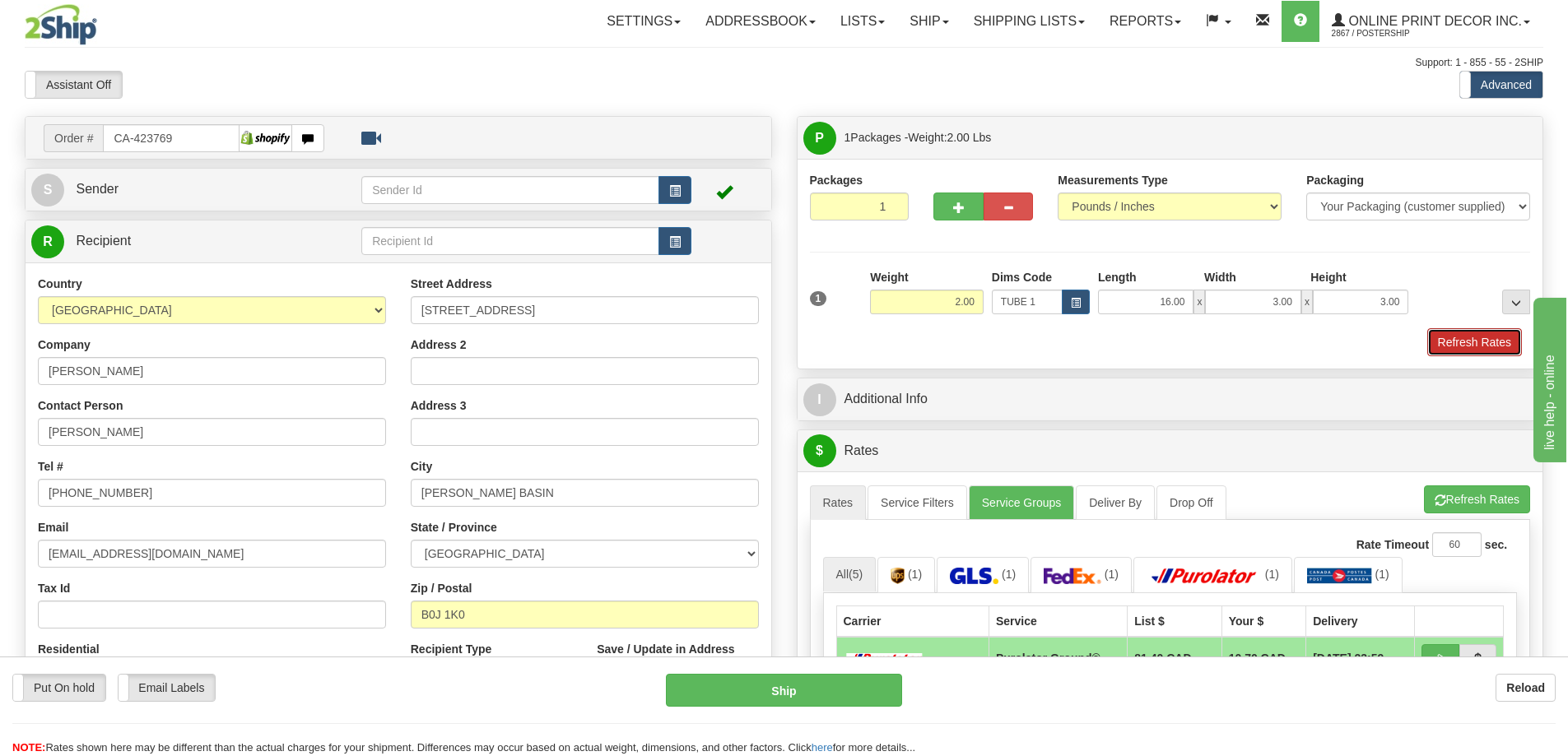
click at [1479, 331] on button "Refresh Rates" at bounding box center [1474, 342] width 95 height 28
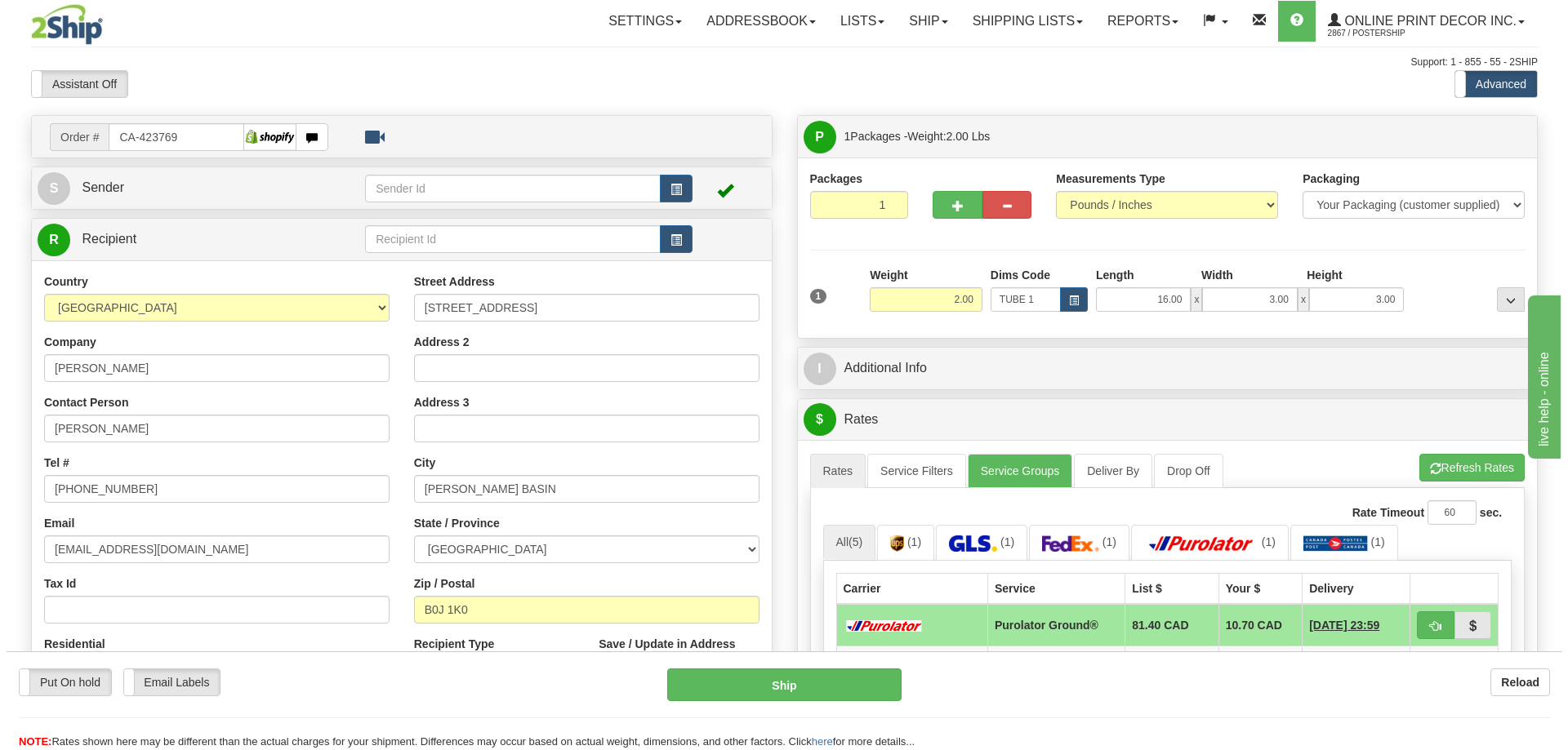
scroll to position [163, 0]
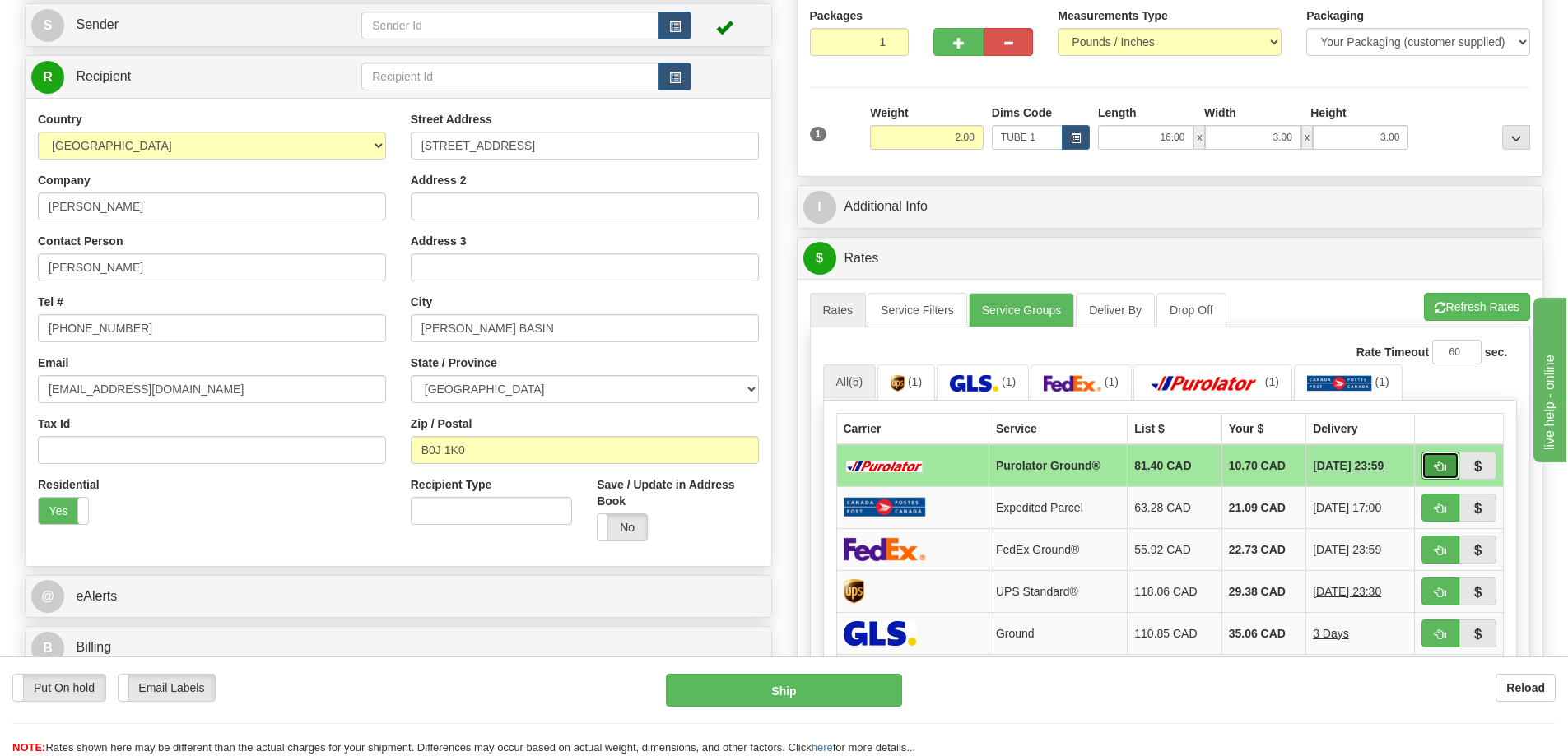
click at [1442, 468] on span "button" at bounding box center [1440, 467] width 12 height 11
type input "260"
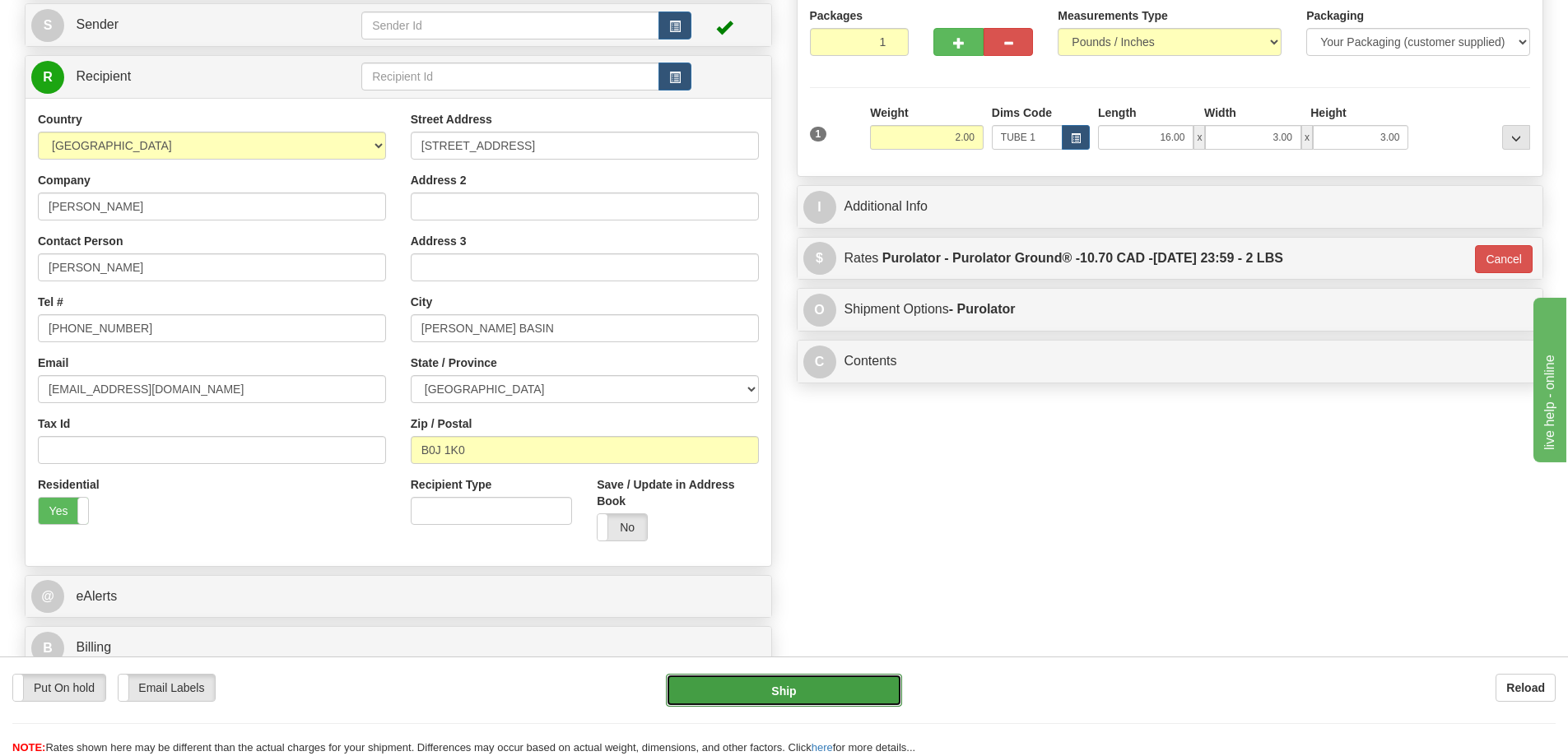
click at [873, 697] on button "Ship" at bounding box center [783, 690] width 236 height 33
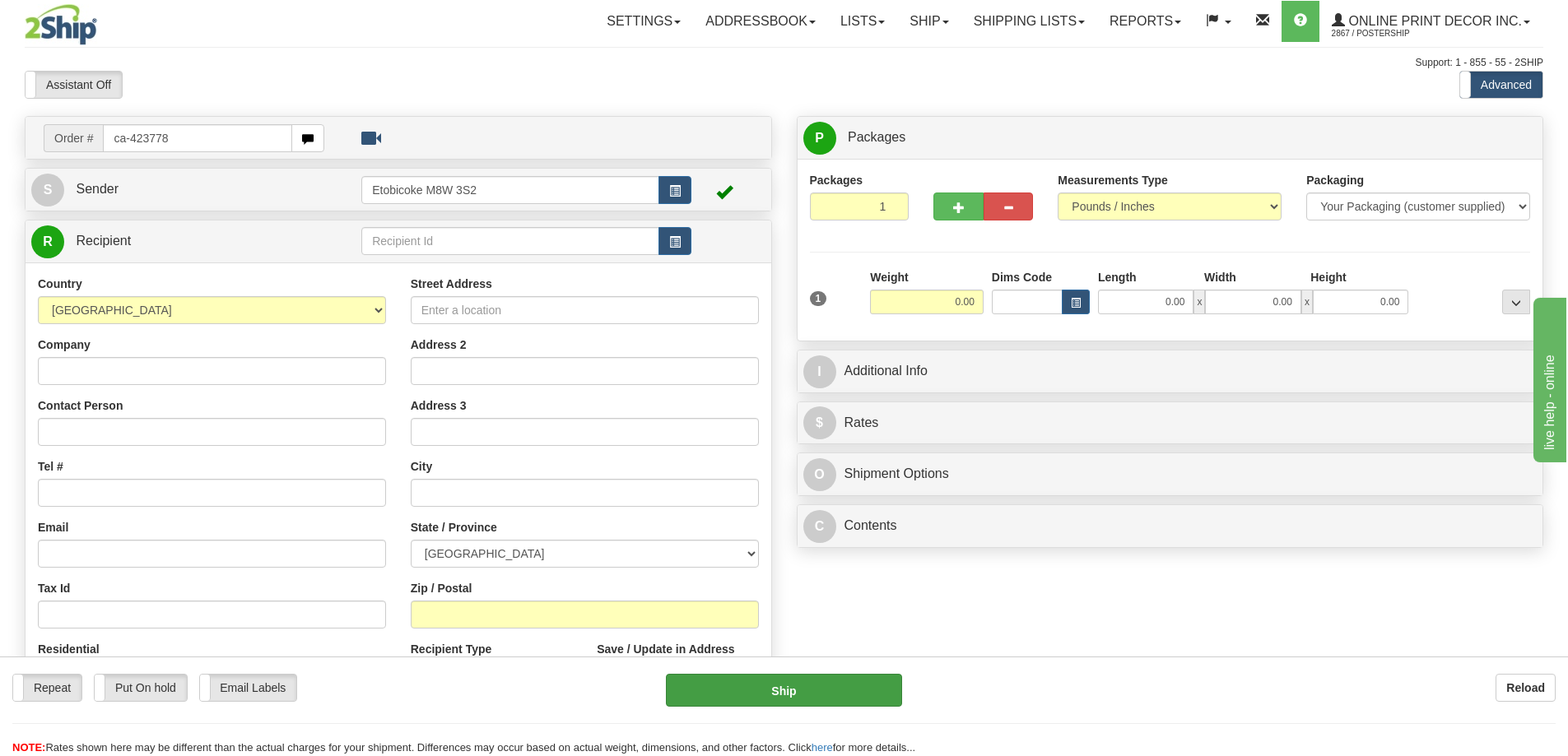
type input "ca-423778"
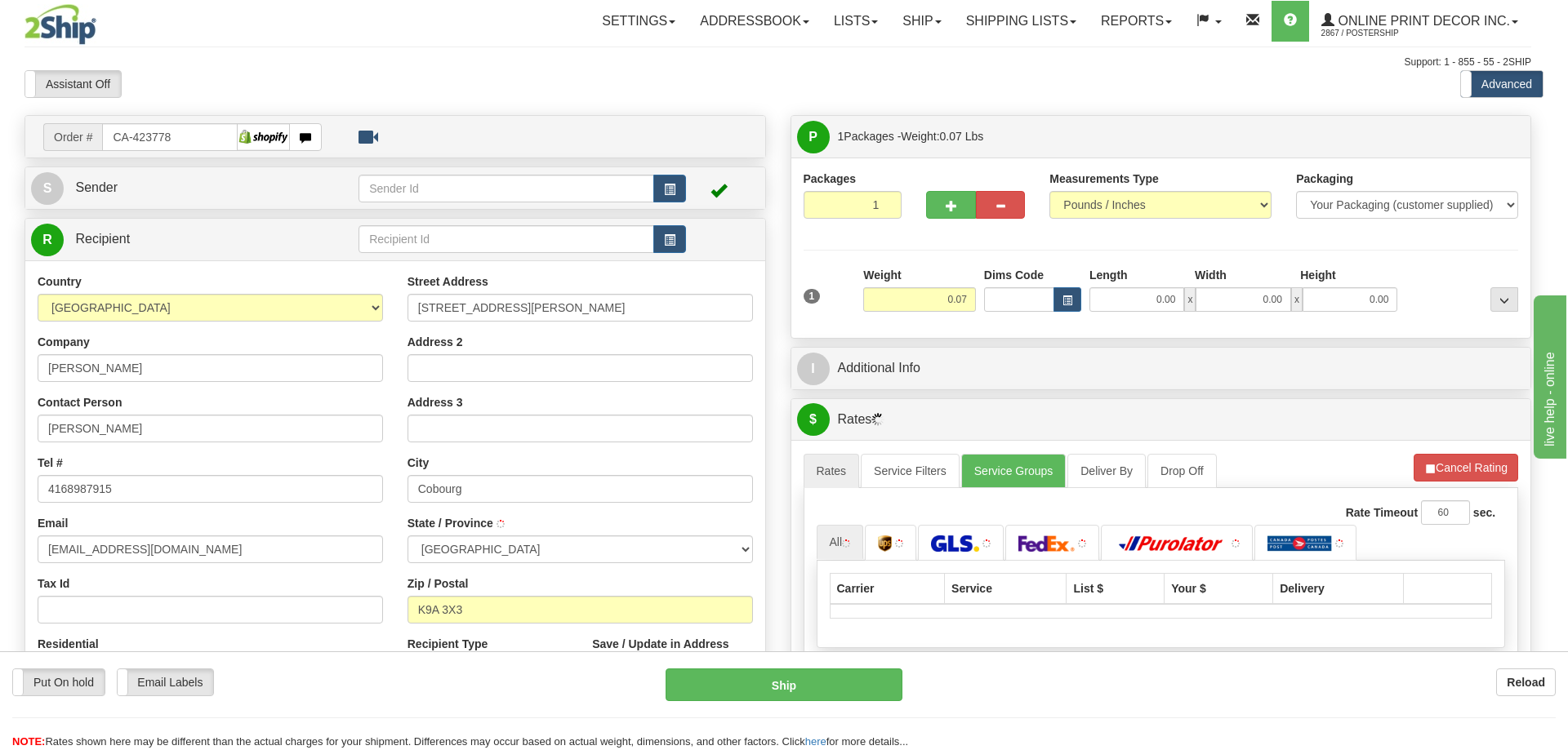
type input "COBOURG"
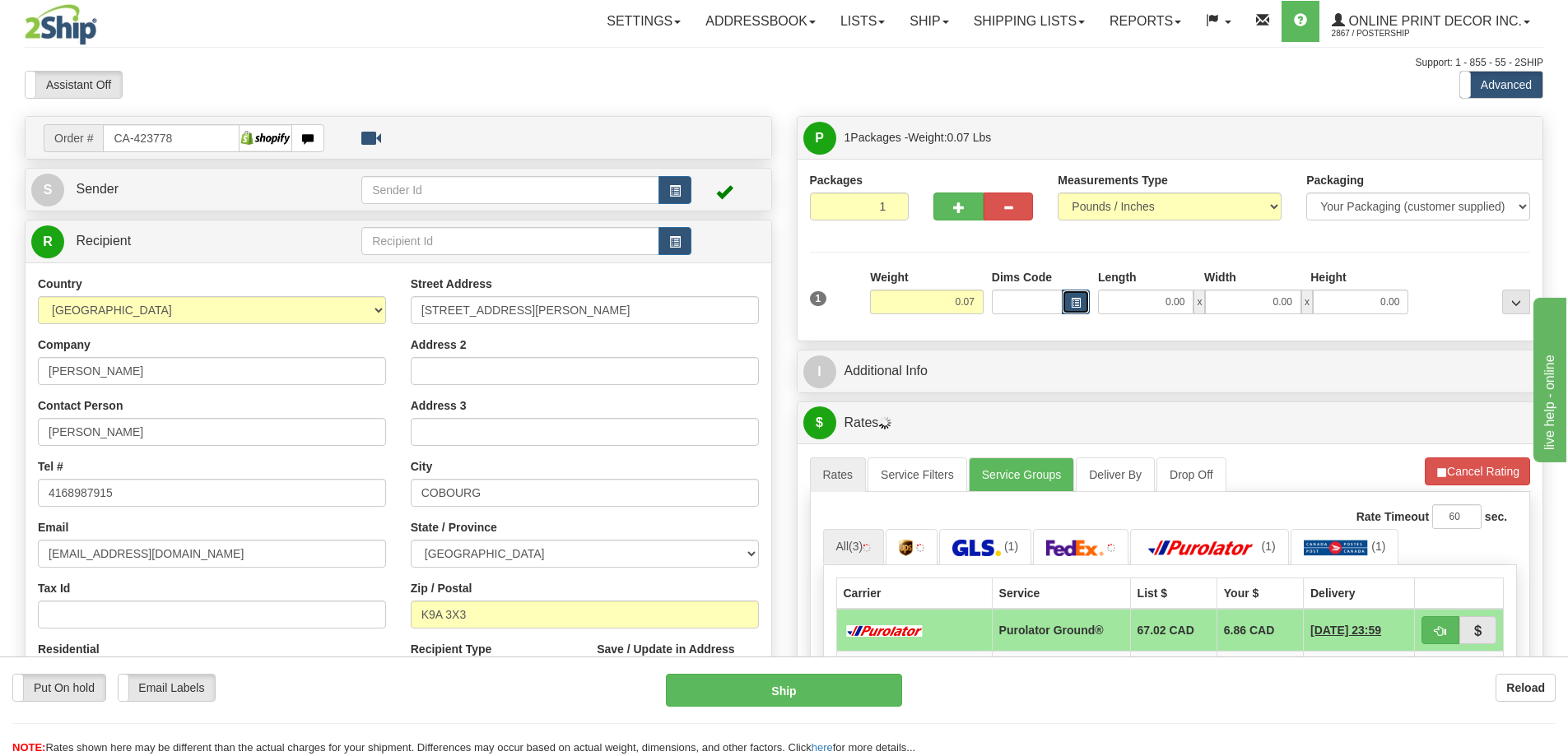
click at [1069, 294] on button "button" at bounding box center [1075, 301] width 28 height 25
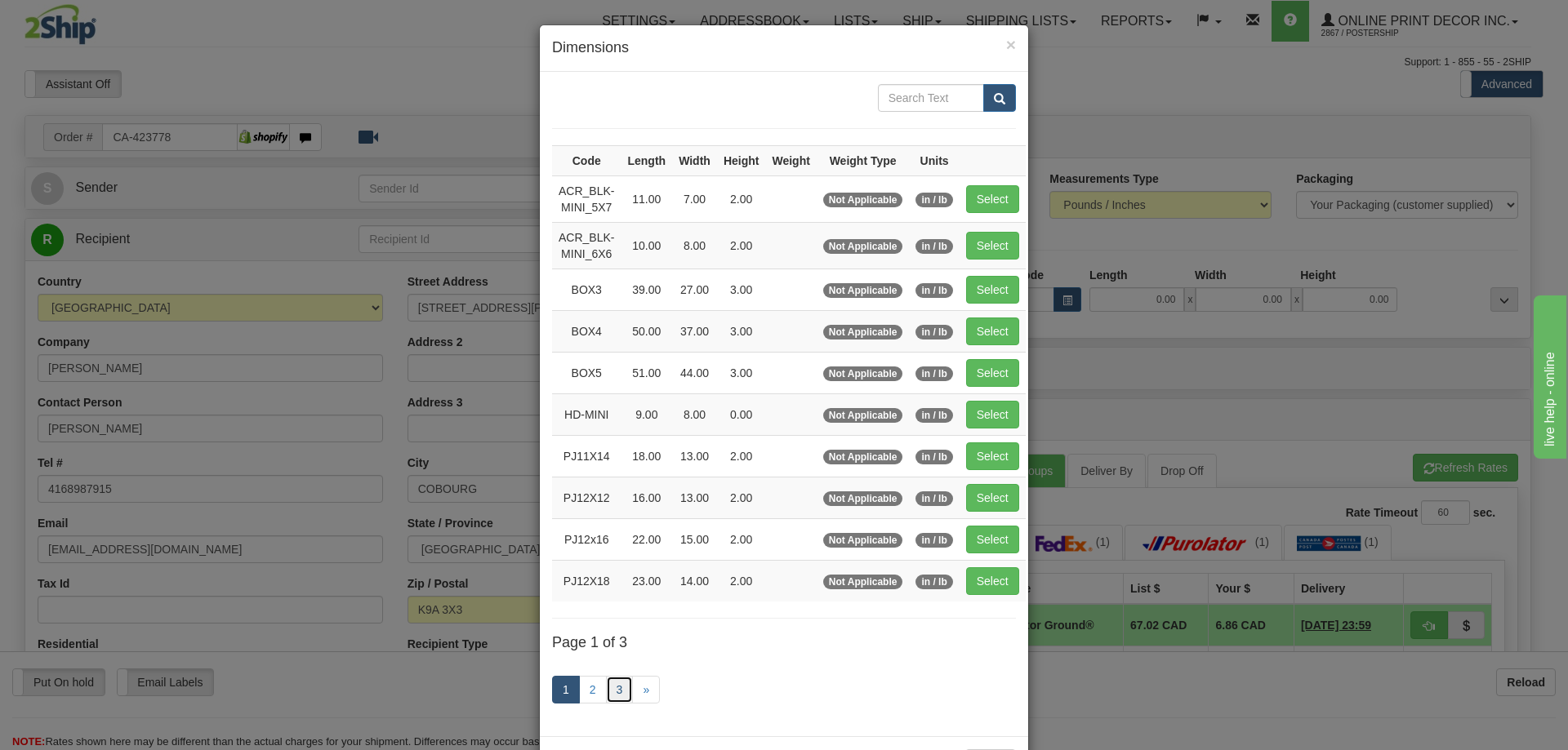
click at [611, 687] on link "3" at bounding box center [620, 690] width 28 height 28
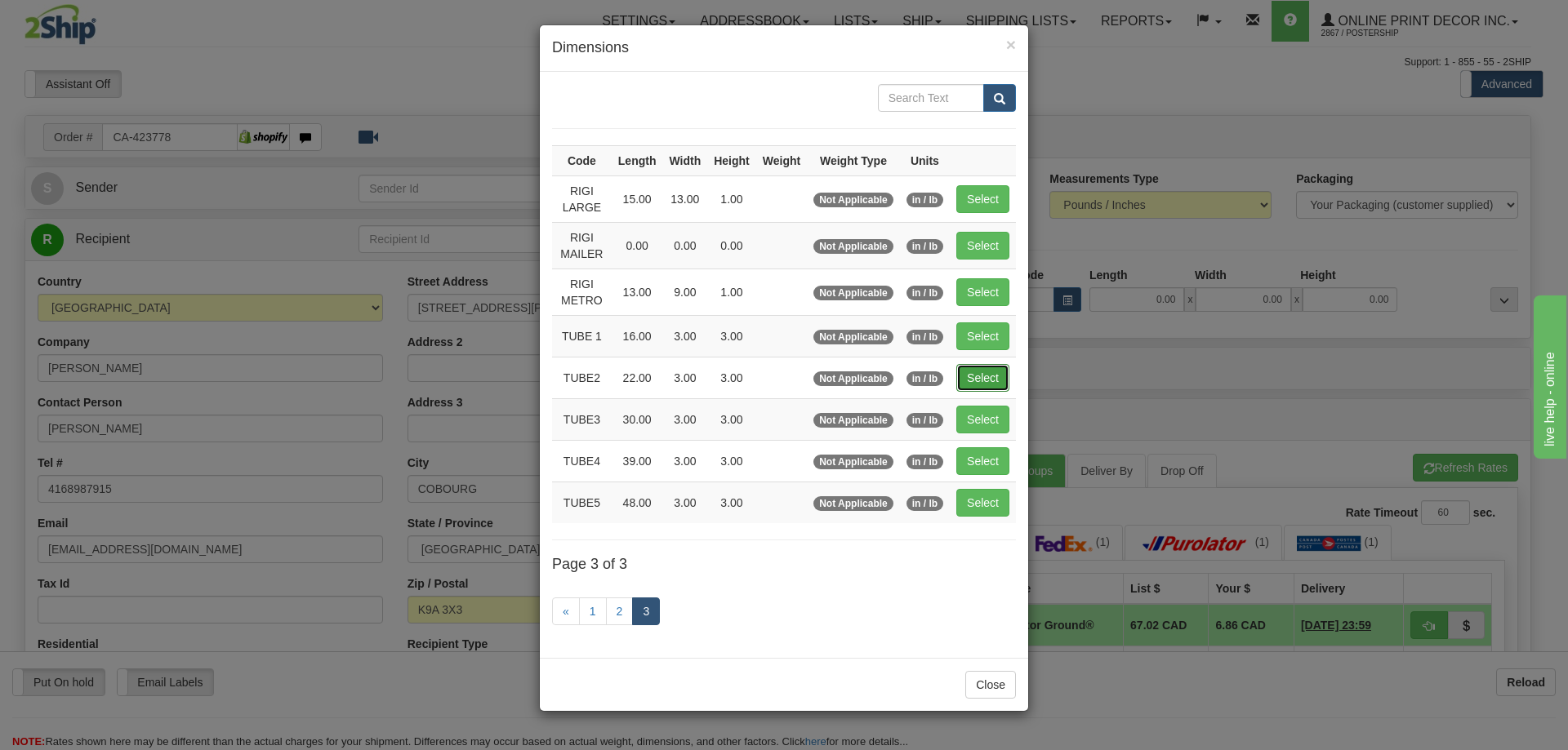
click at [973, 373] on button "Select" at bounding box center [983, 378] width 53 height 28
type input "TUBE2"
type input "22.00"
type input "3.00"
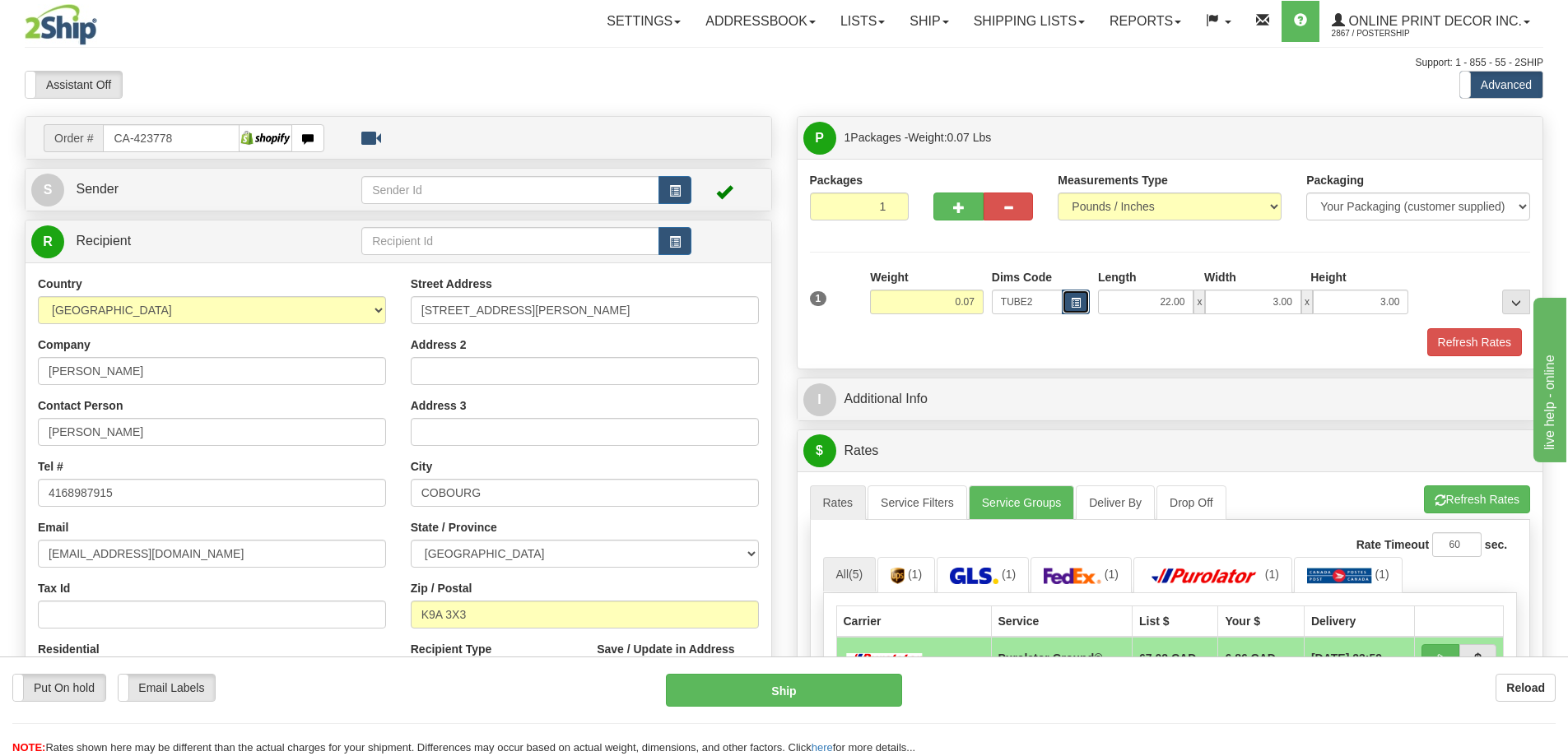
click at [1067, 298] on button "button" at bounding box center [1075, 301] width 28 height 25
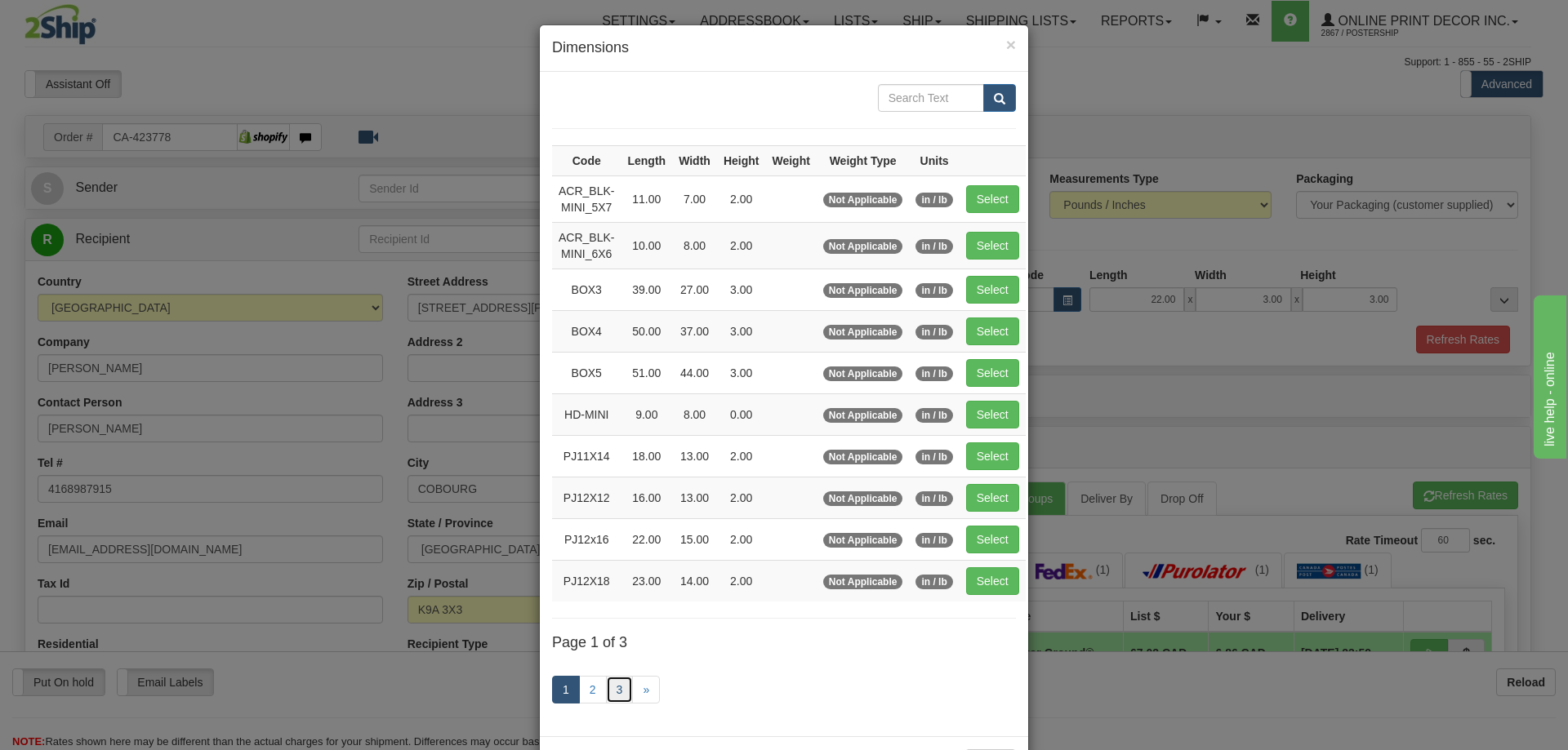
click at [614, 683] on link "3" at bounding box center [620, 690] width 28 height 28
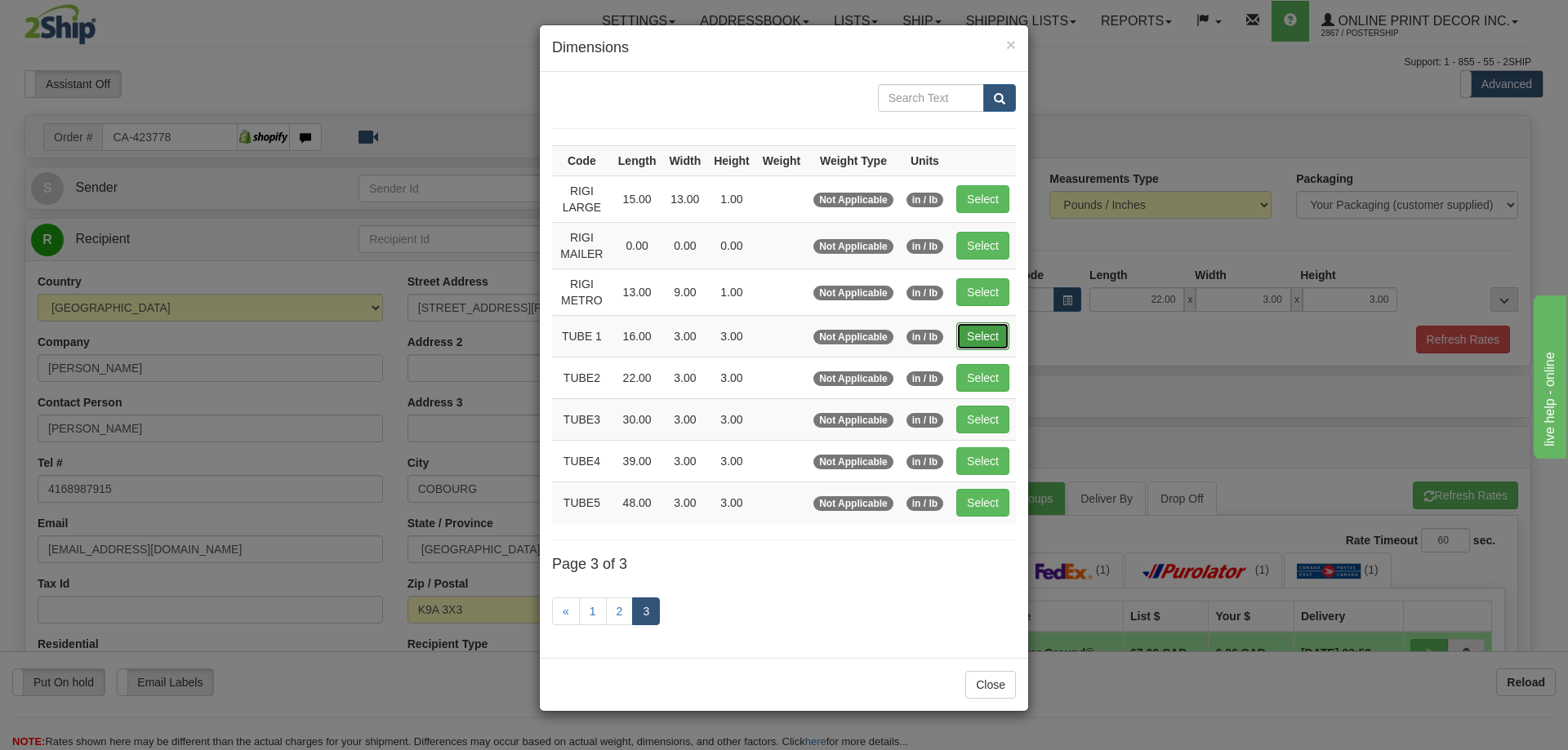
click at [998, 340] on button "Select" at bounding box center [983, 336] width 53 height 28
type input "TUBE 1"
type input "16.00"
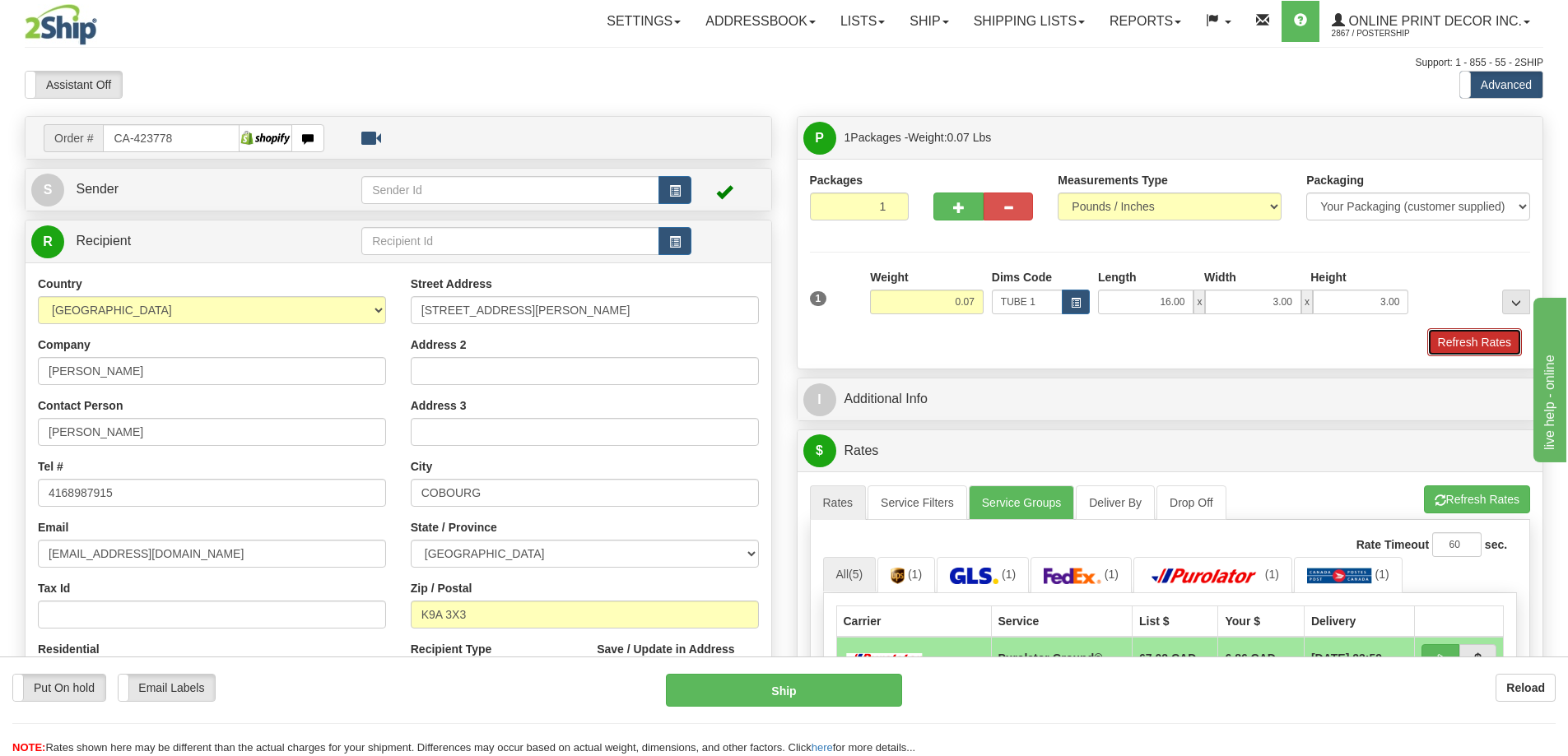
click at [1492, 336] on button "Refresh Rates" at bounding box center [1474, 342] width 95 height 28
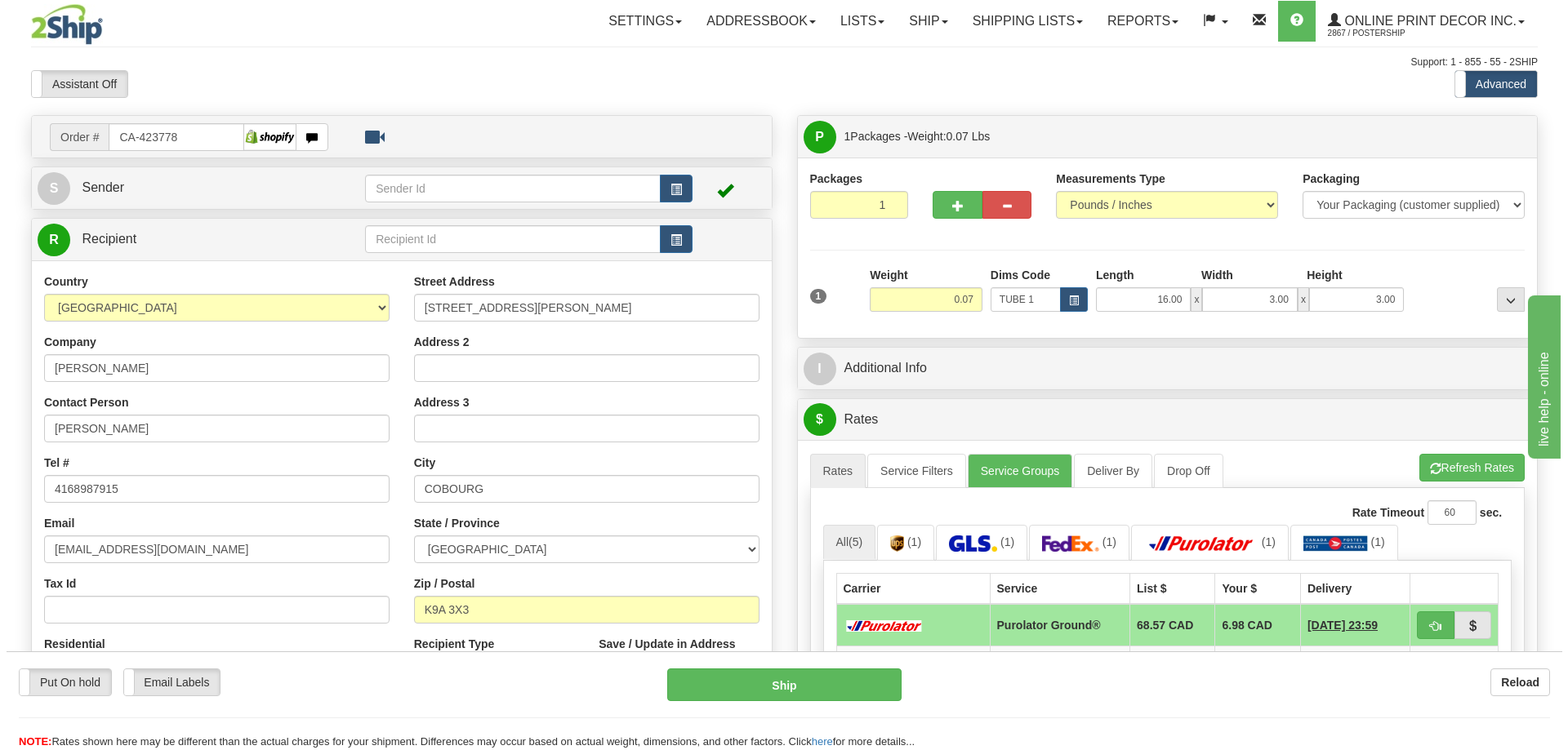
scroll to position [245, 0]
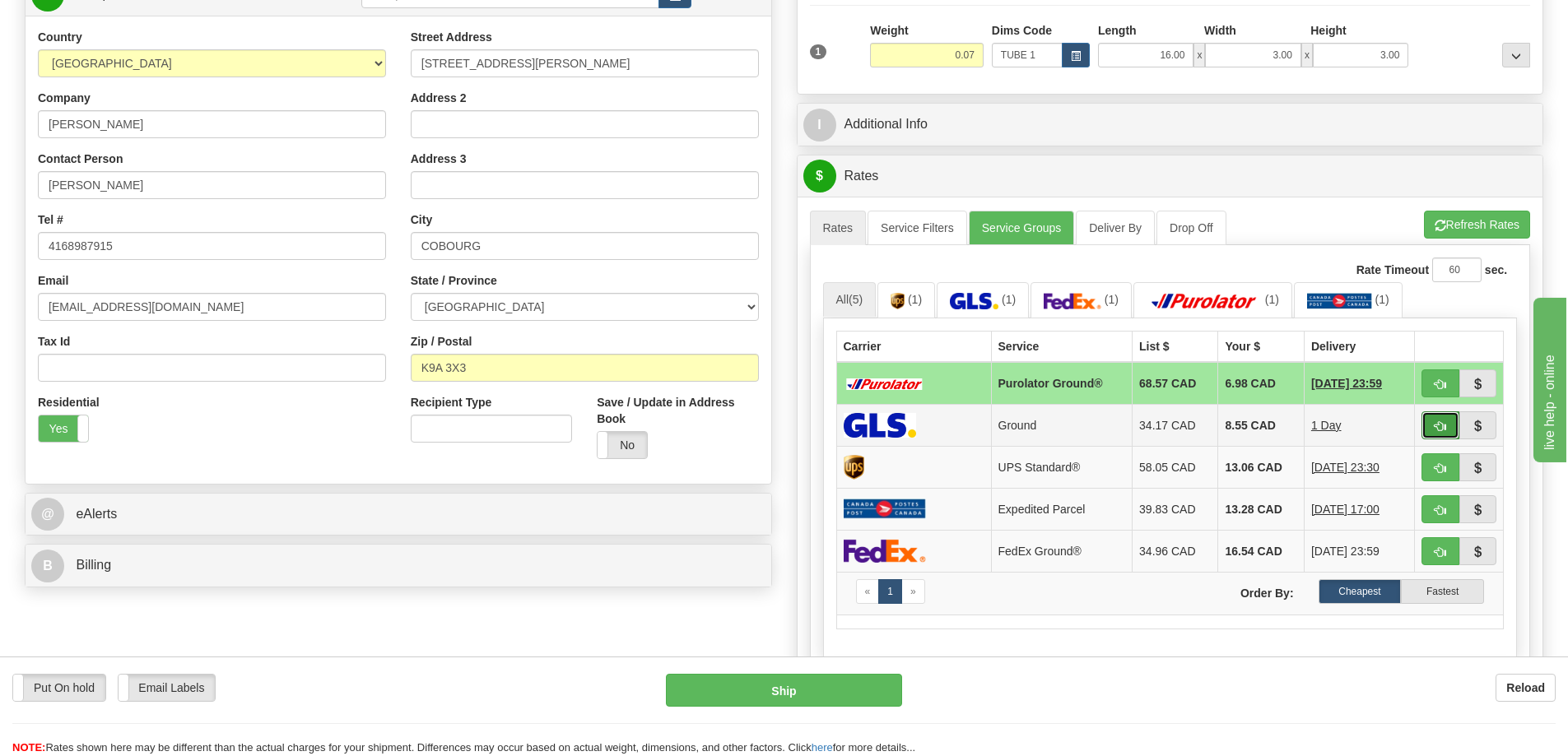
click at [1435, 432] on span "button" at bounding box center [1440, 426] width 12 height 11
type input "1"
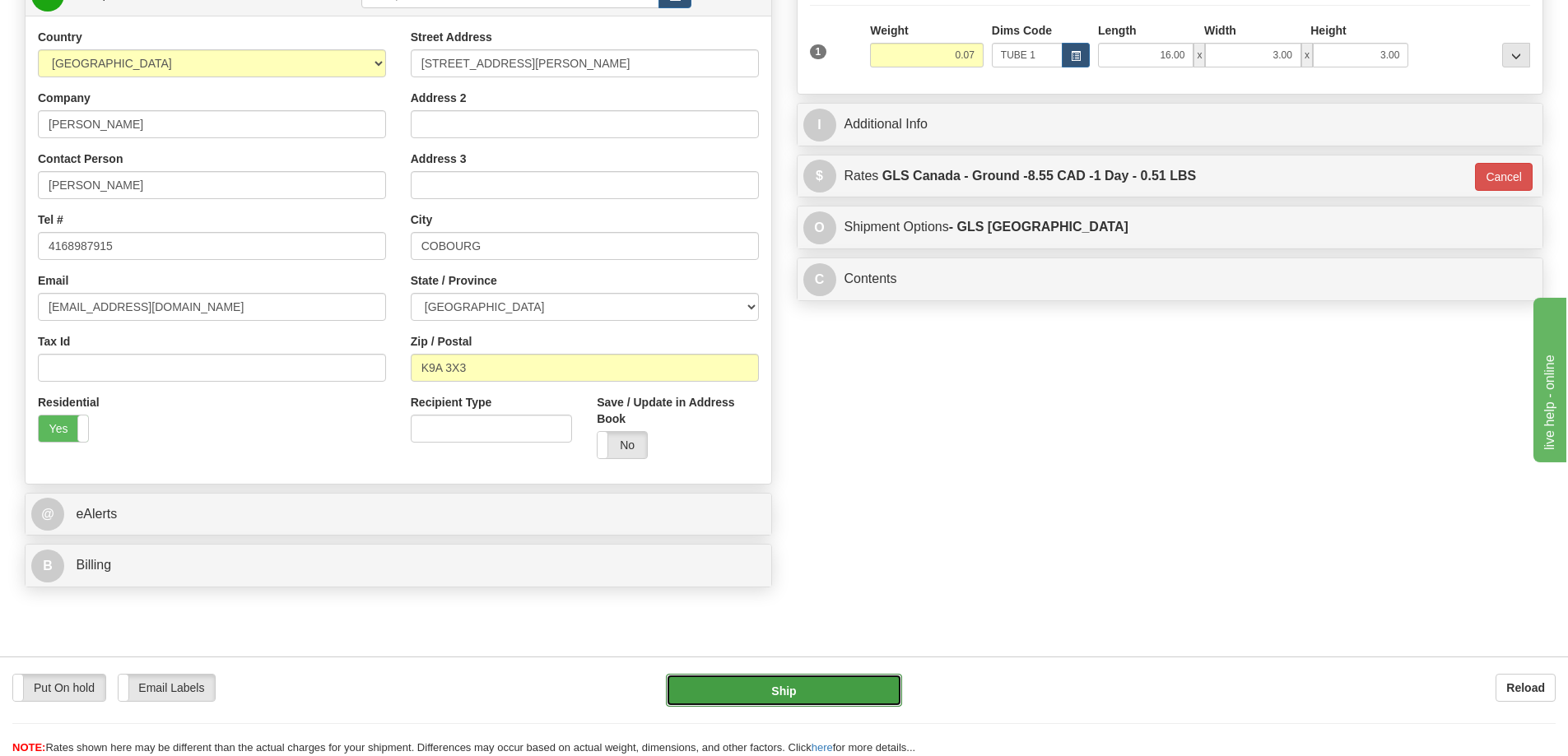
click at [804, 689] on button "Ship" at bounding box center [783, 690] width 236 height 33
